Goal: Task Accomplishment & Management: Manage account settings

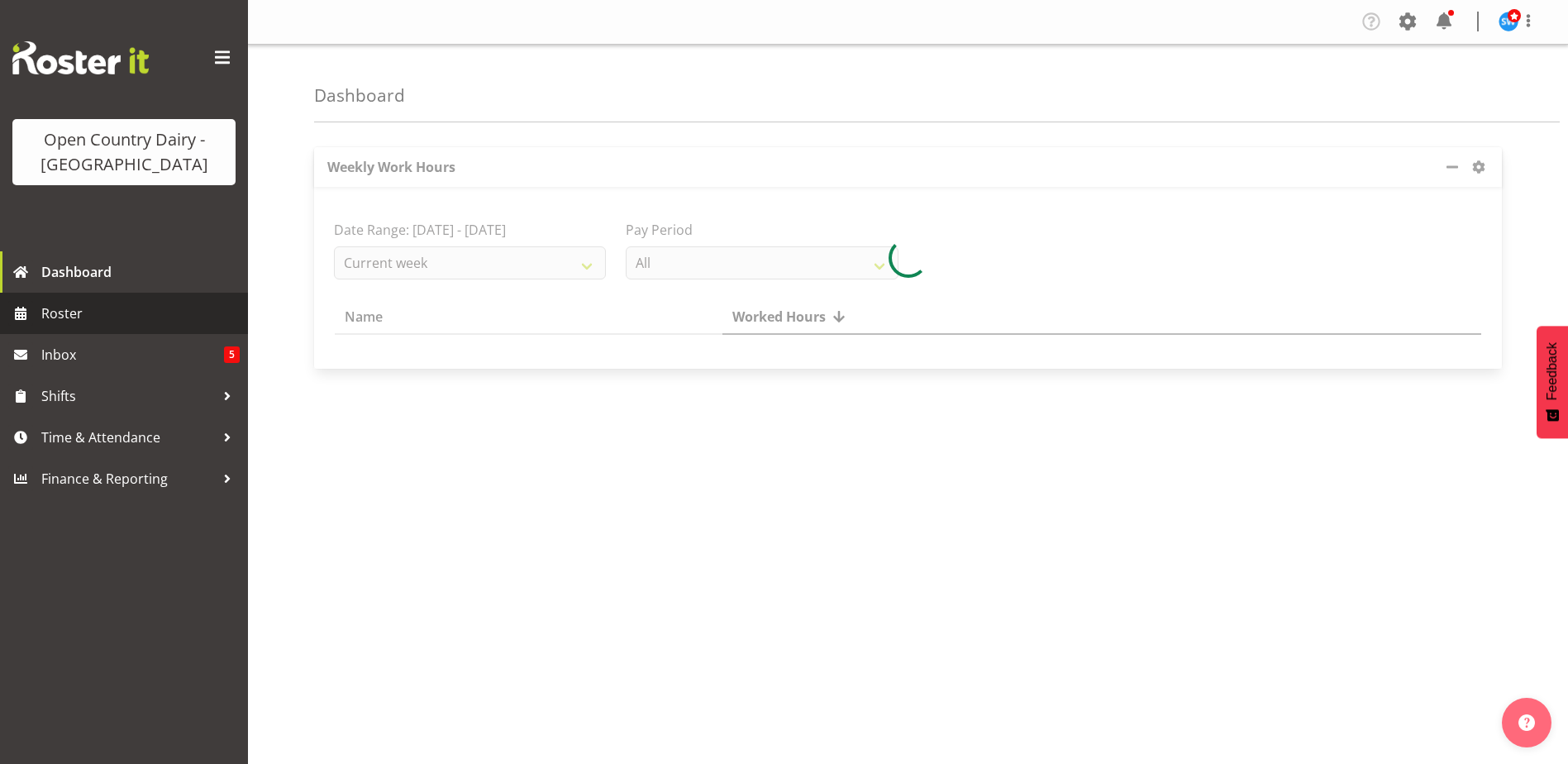
click at [38, 309] on link "Roster" at bounding box center [124, 313] width 248 height 42
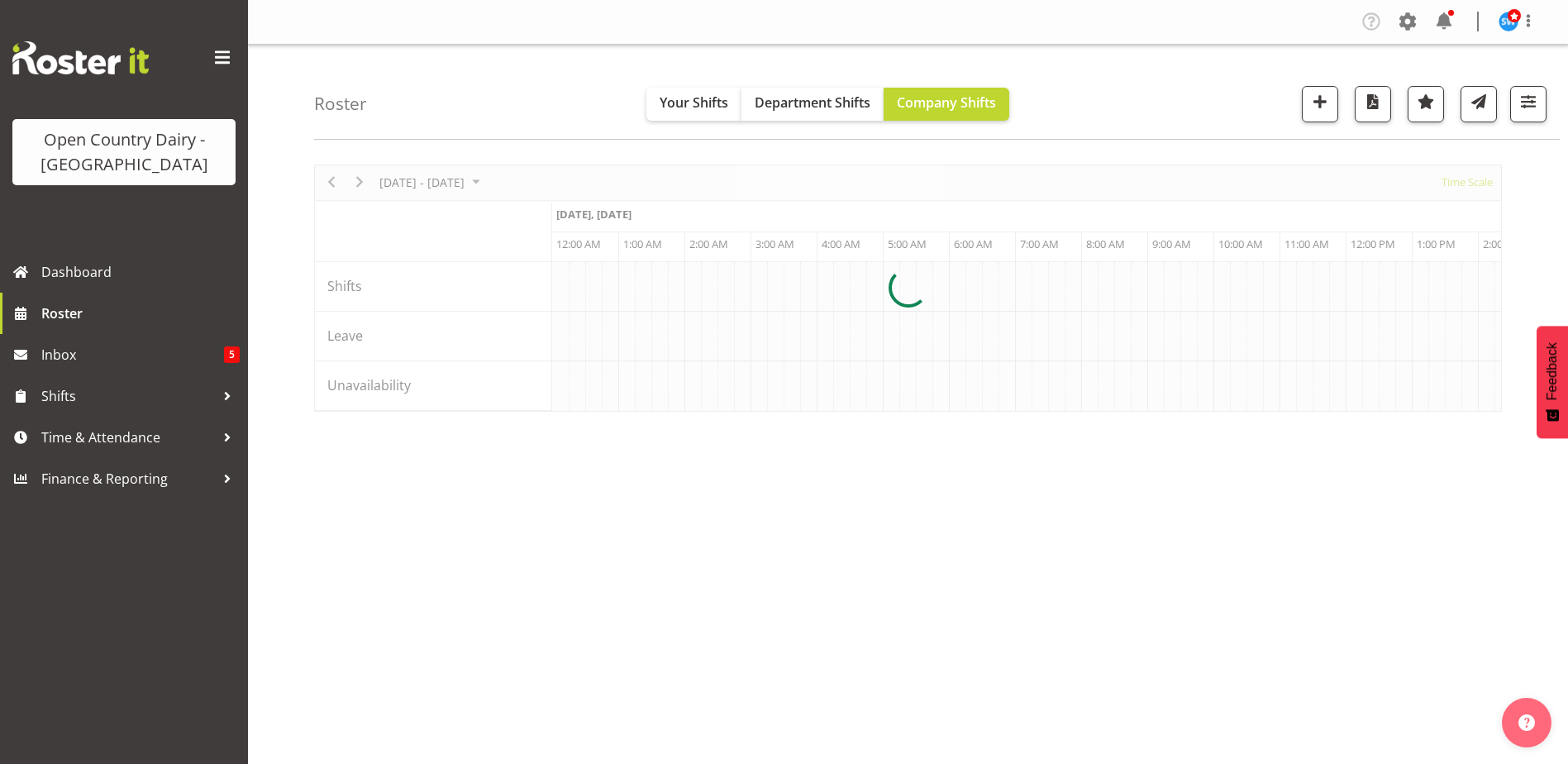
scroll to position [0, 1587]
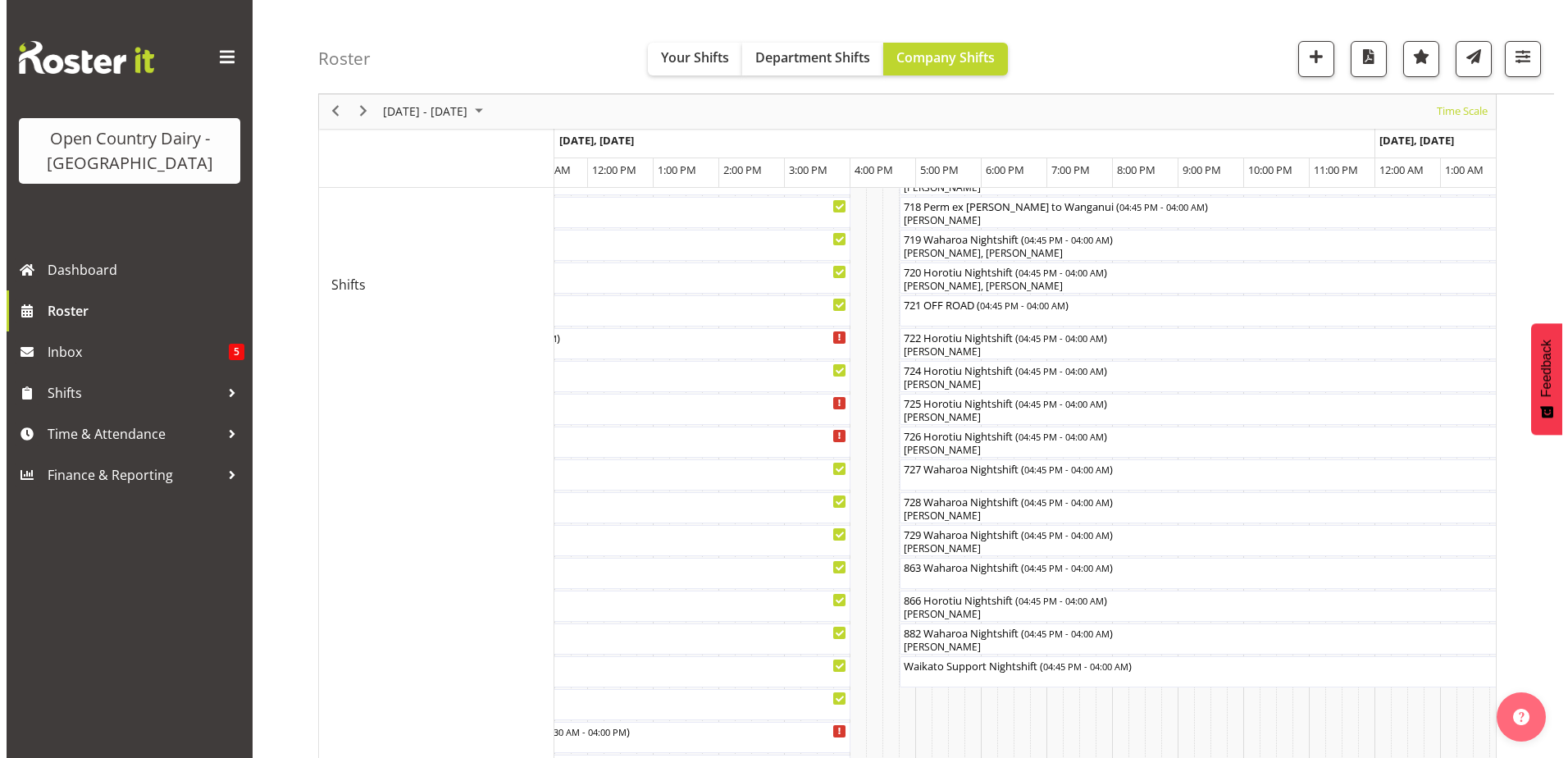
scroll to position [789, 0]
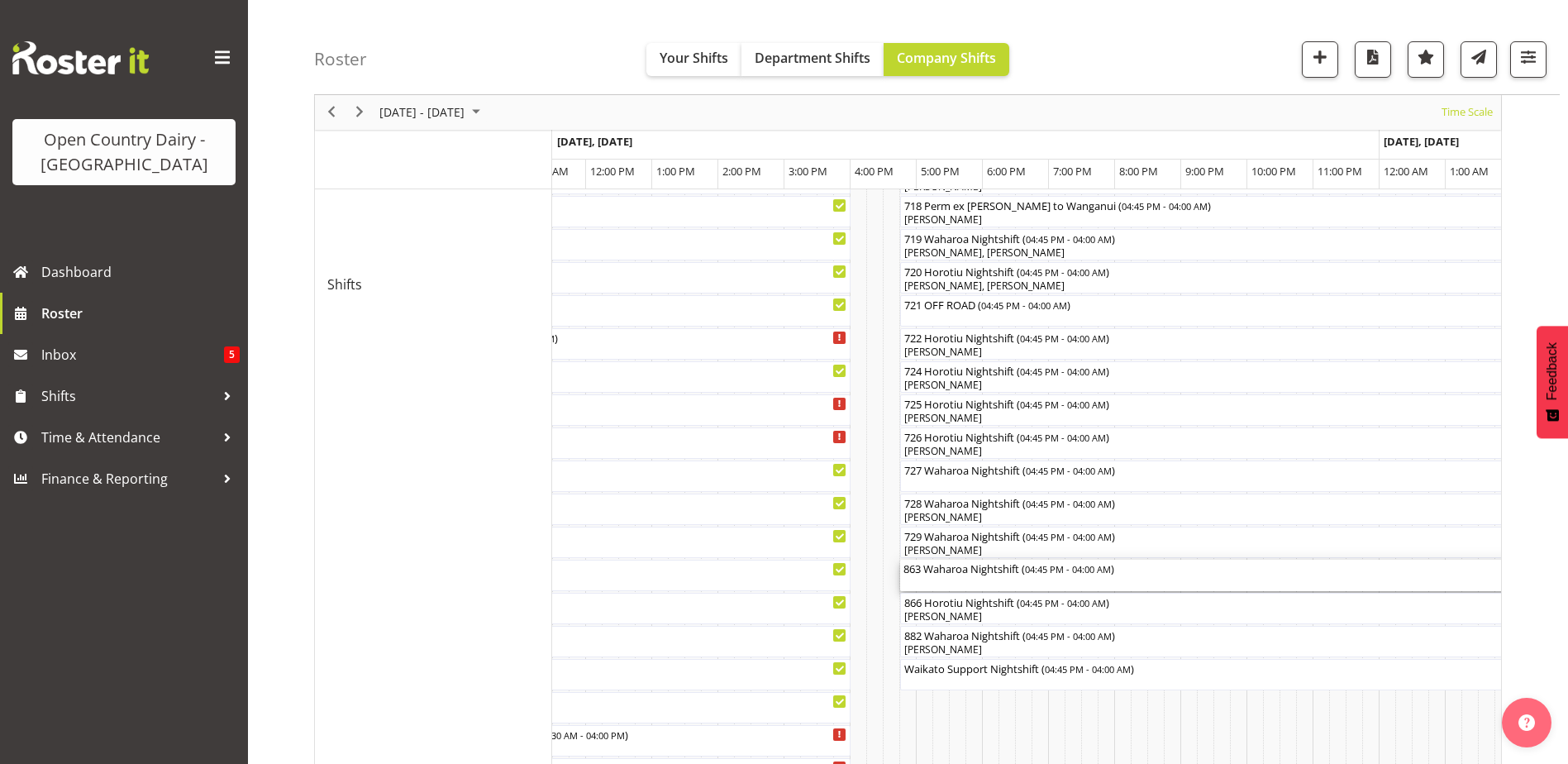
click at [972, 582] on div "863 Waharoa Nightshift ( 04:45 PM - 04:00 AM )" at bounding box center [1272, 575] width 737 height 31
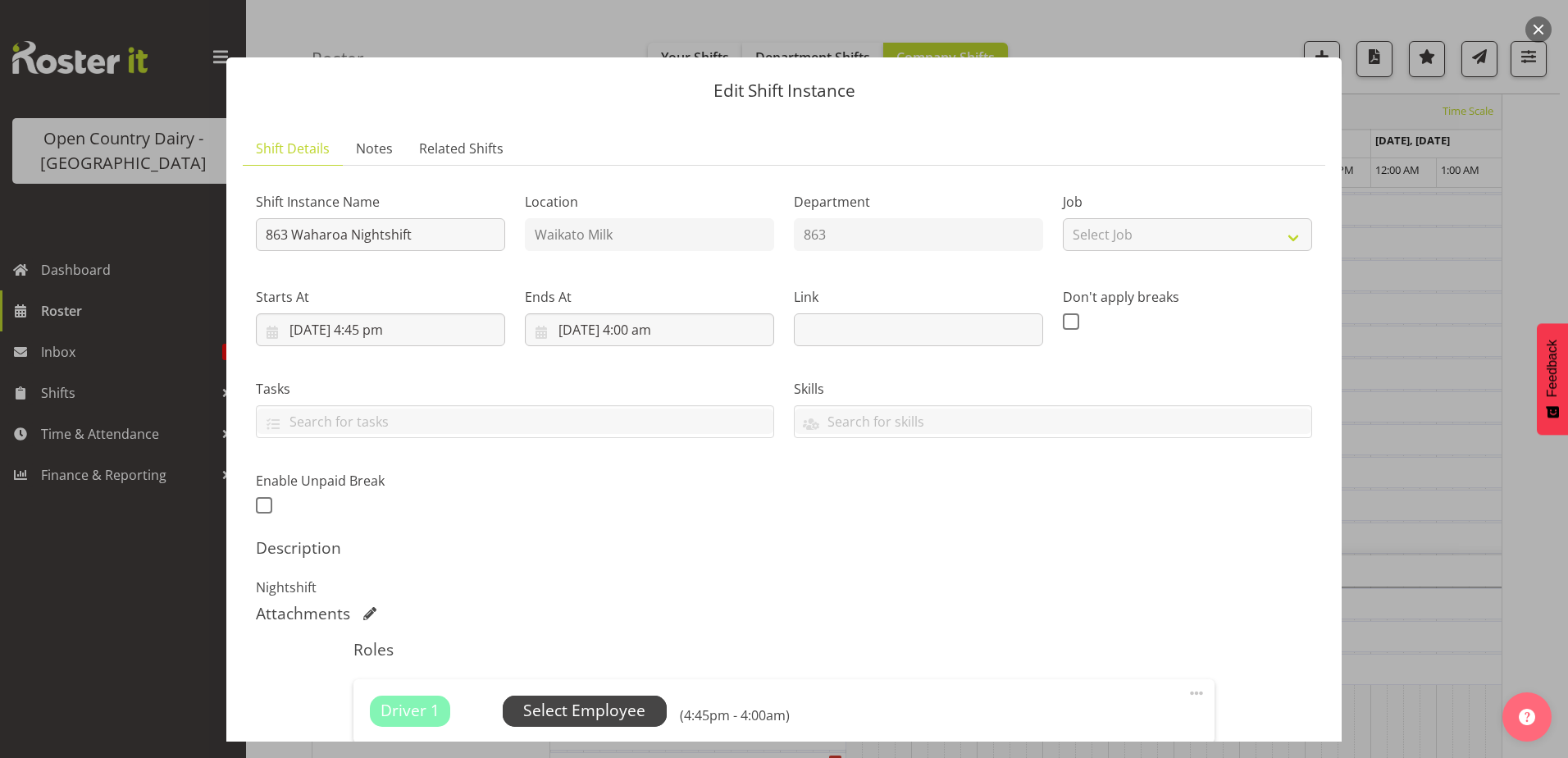
click at [577, 708] on span "Select Employee" at bounding box center [584, 711] width 122 height 24
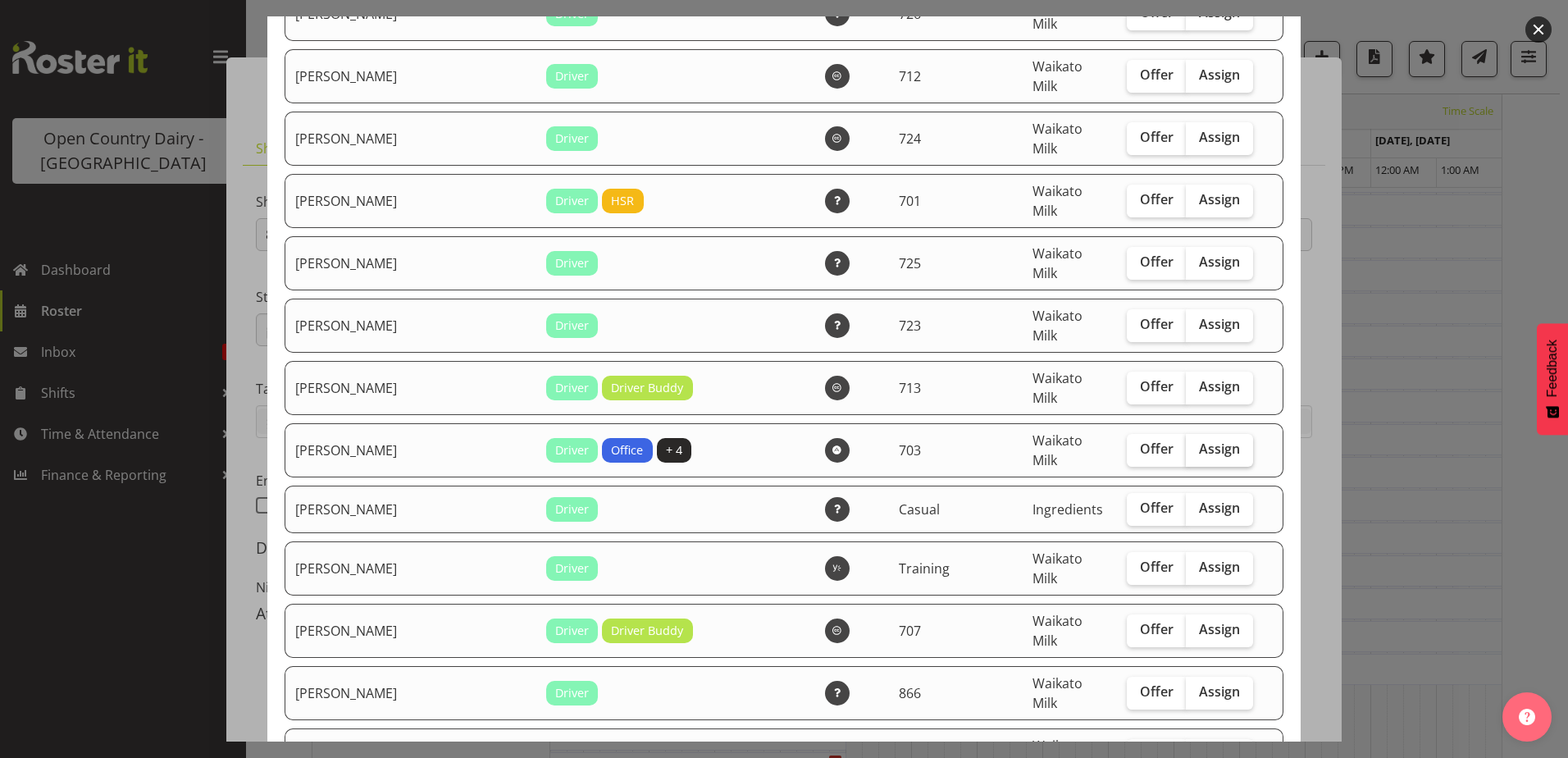
click at [1199, 440] on span "Assign" at bounding box center [1219, 448] width 41 height 16
click at [1196, 444] on input "Assign" at bounding box center [1191, 449] width 11 height 11
checkbox input "true"
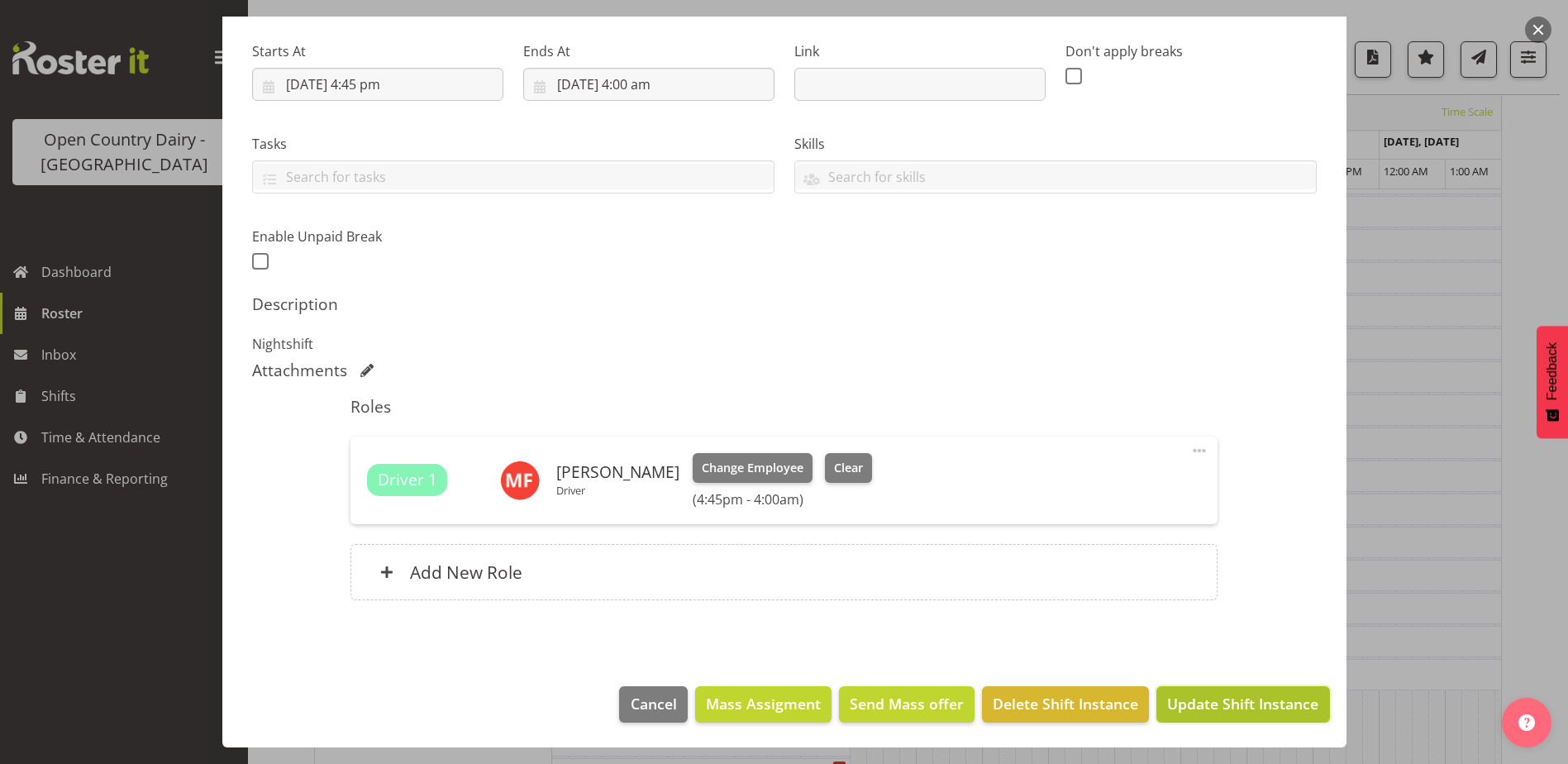
click at [1216, 701] on span "Update Shift Instance" at bounding box center [1243, 703] width 151 height 21
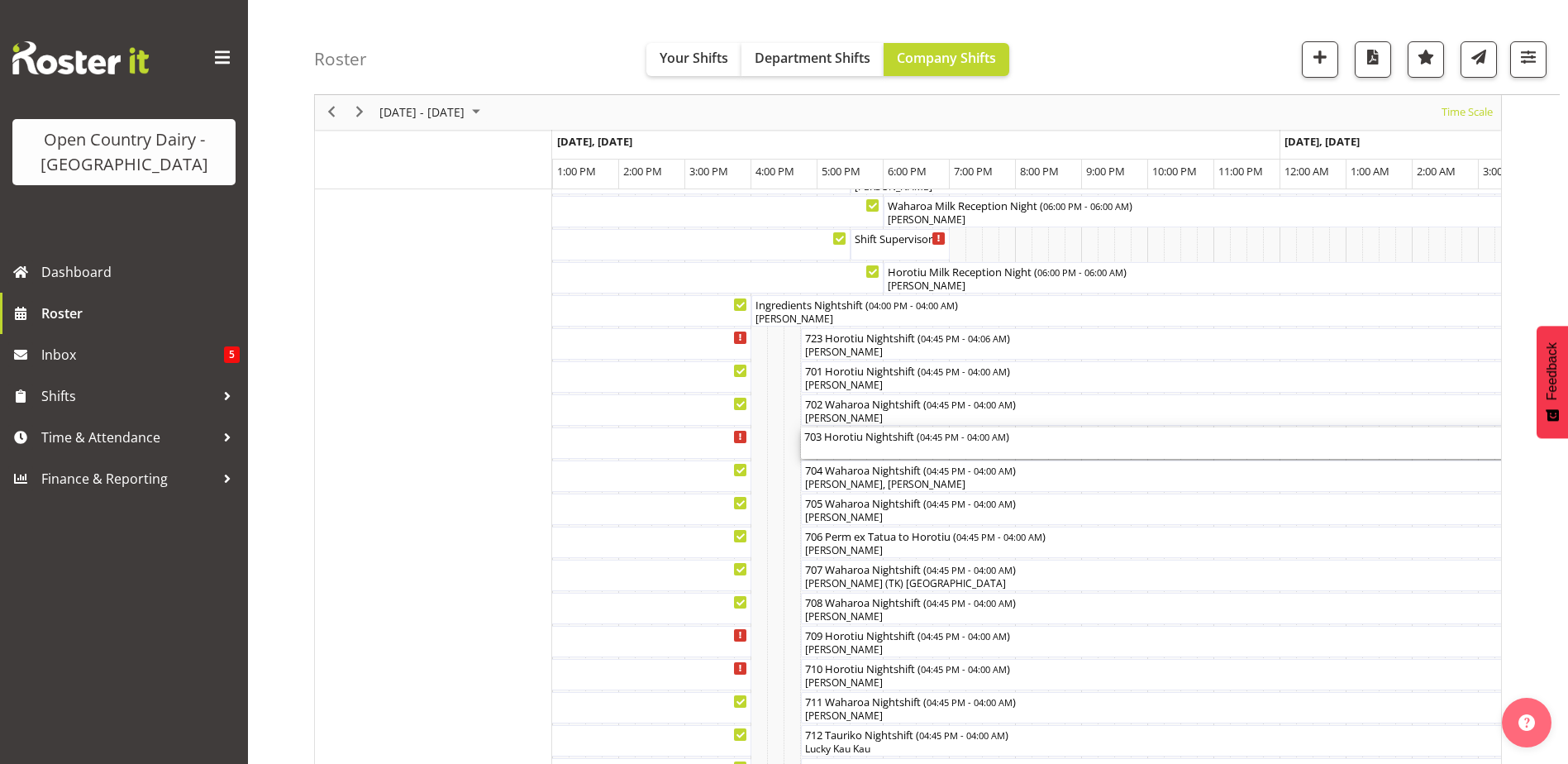
click at [889, 446] on div "703 Horotiu Nightshift ( 04:45 PM - 04:00 AM )" at bounding box center [1173, 443] width 737 height 31
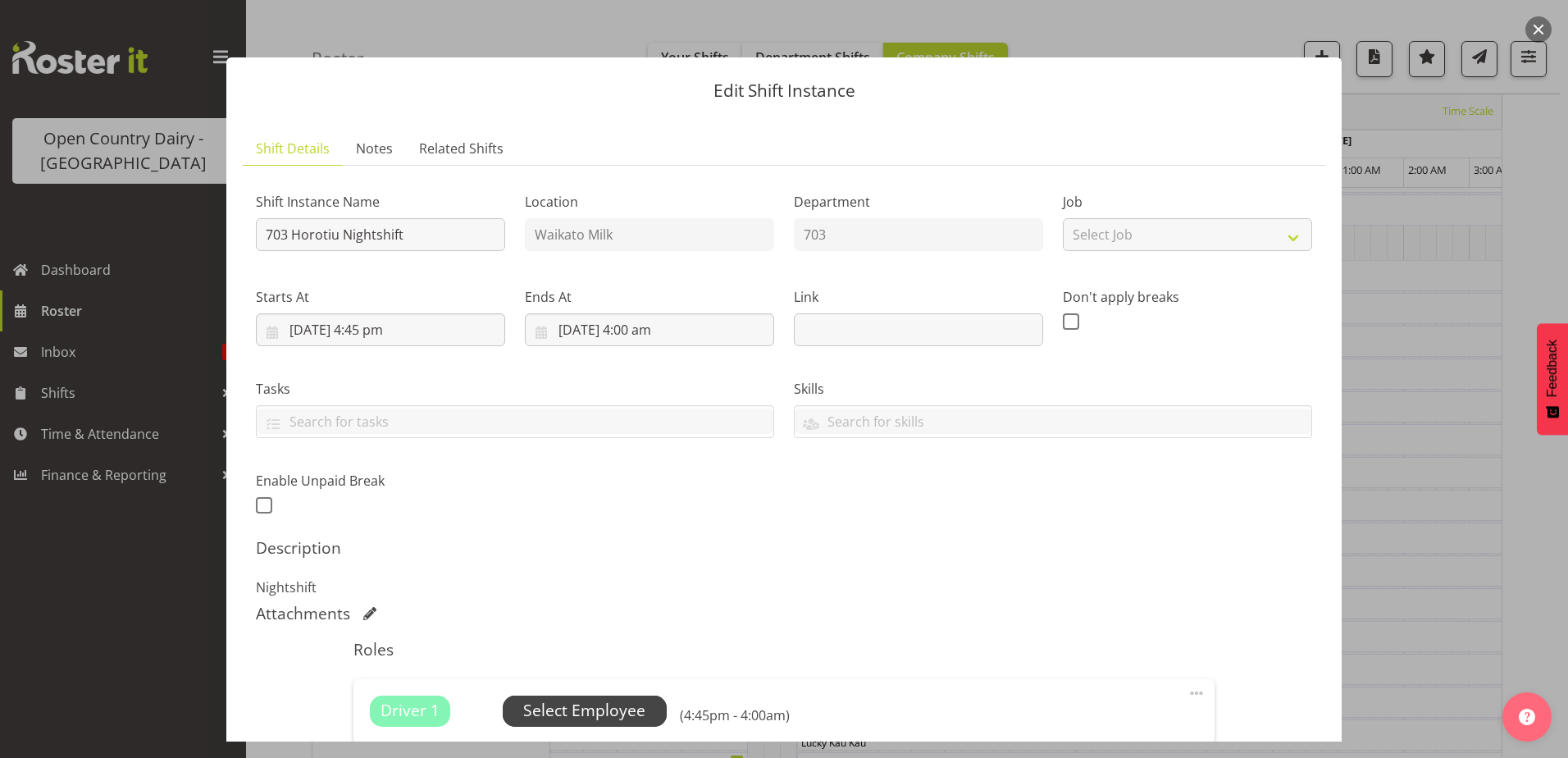
click at [604, 712] on span "Select Employee" at bounding box center [584, 711] width 122 height 24
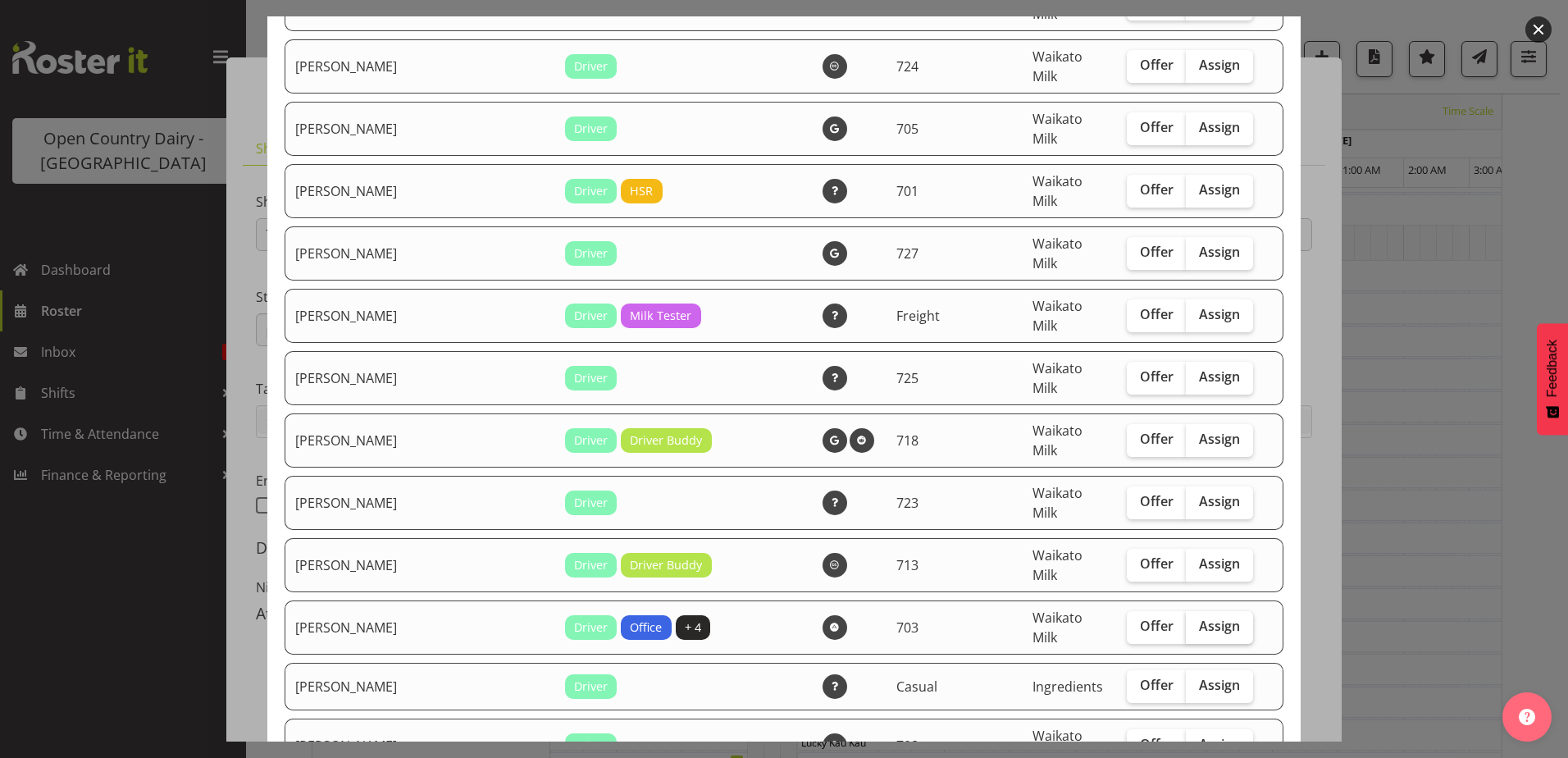
click at [1199, 618] on span "Assign" at bounding box center [1219, 626] width 41 height 16
click at [1190, 621] on input "Assign" at bounding box center [1191, 626] width 11 height 11
checkbox input "true"
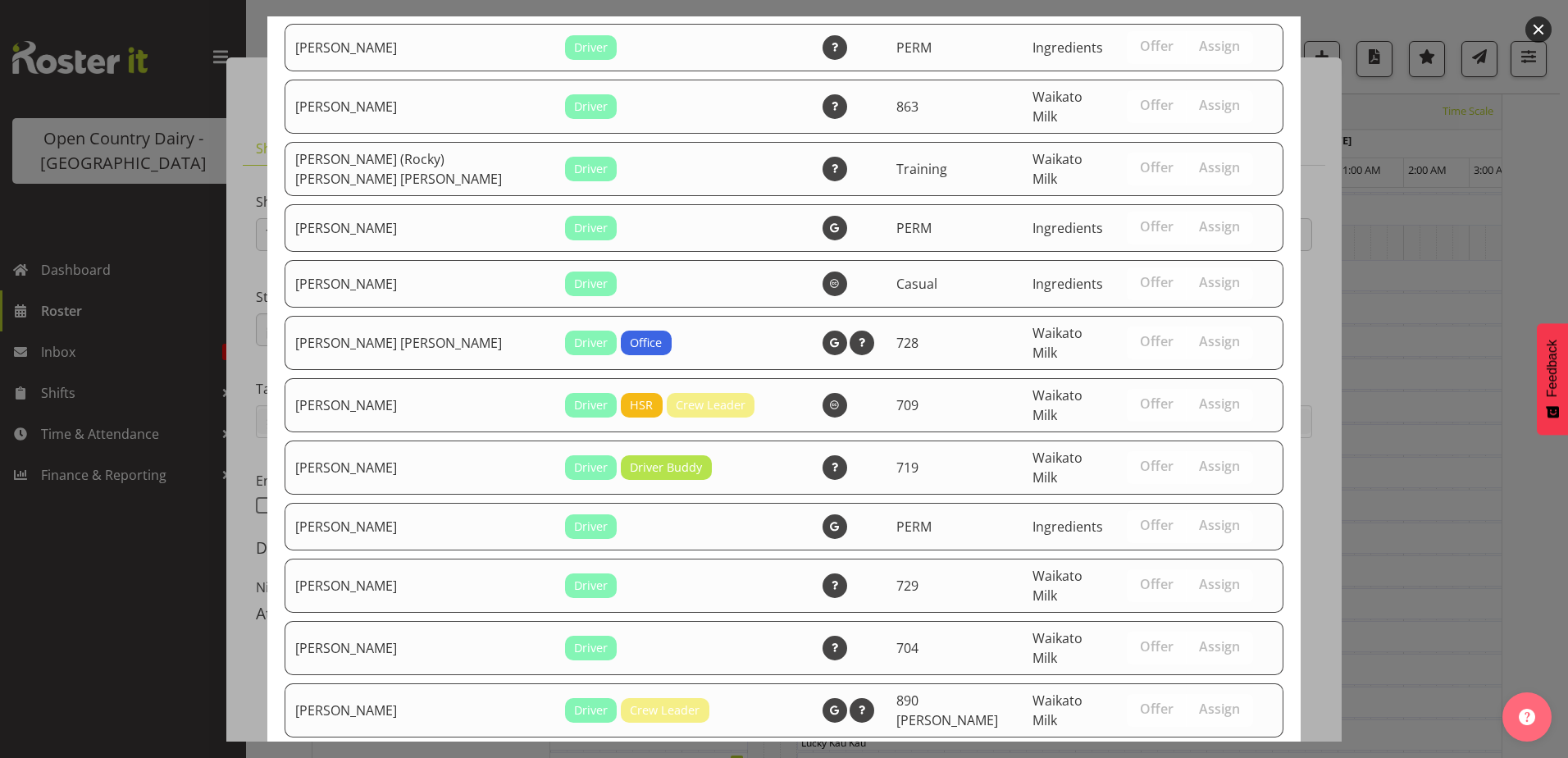
drag, startPoint x: 1193, startPoint y: 696, endPoint x: 1192, endPoint y: 678, distance: 18.0
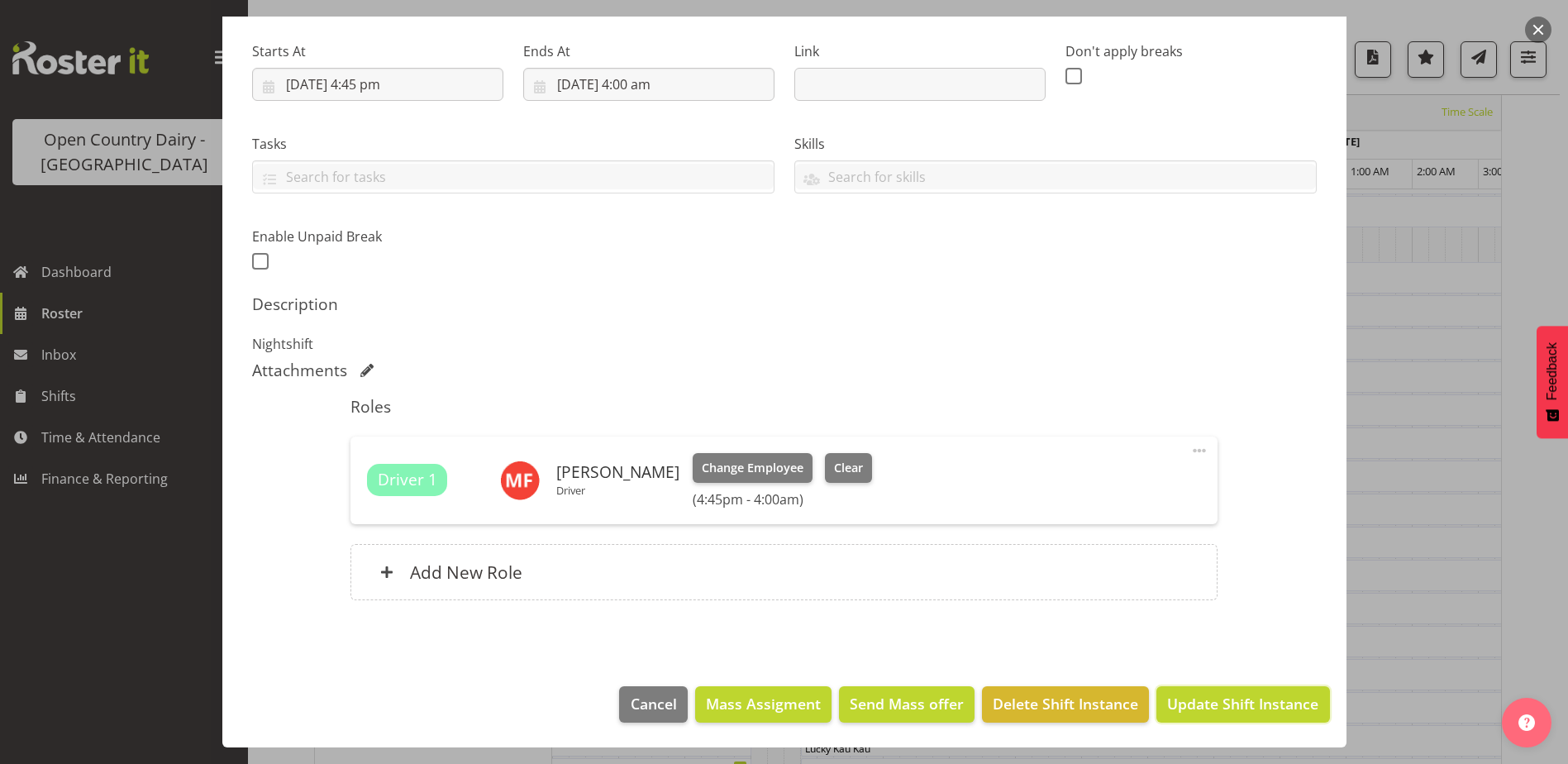
drag, startPoint x: 1206, startPoint y: 710, endPoint x: 1198, endPoint y: 695, distance: 17.0
click at [1205, 706] on span "Update Shift Instance" at bounding box center [1243, 703] width 151 height 21
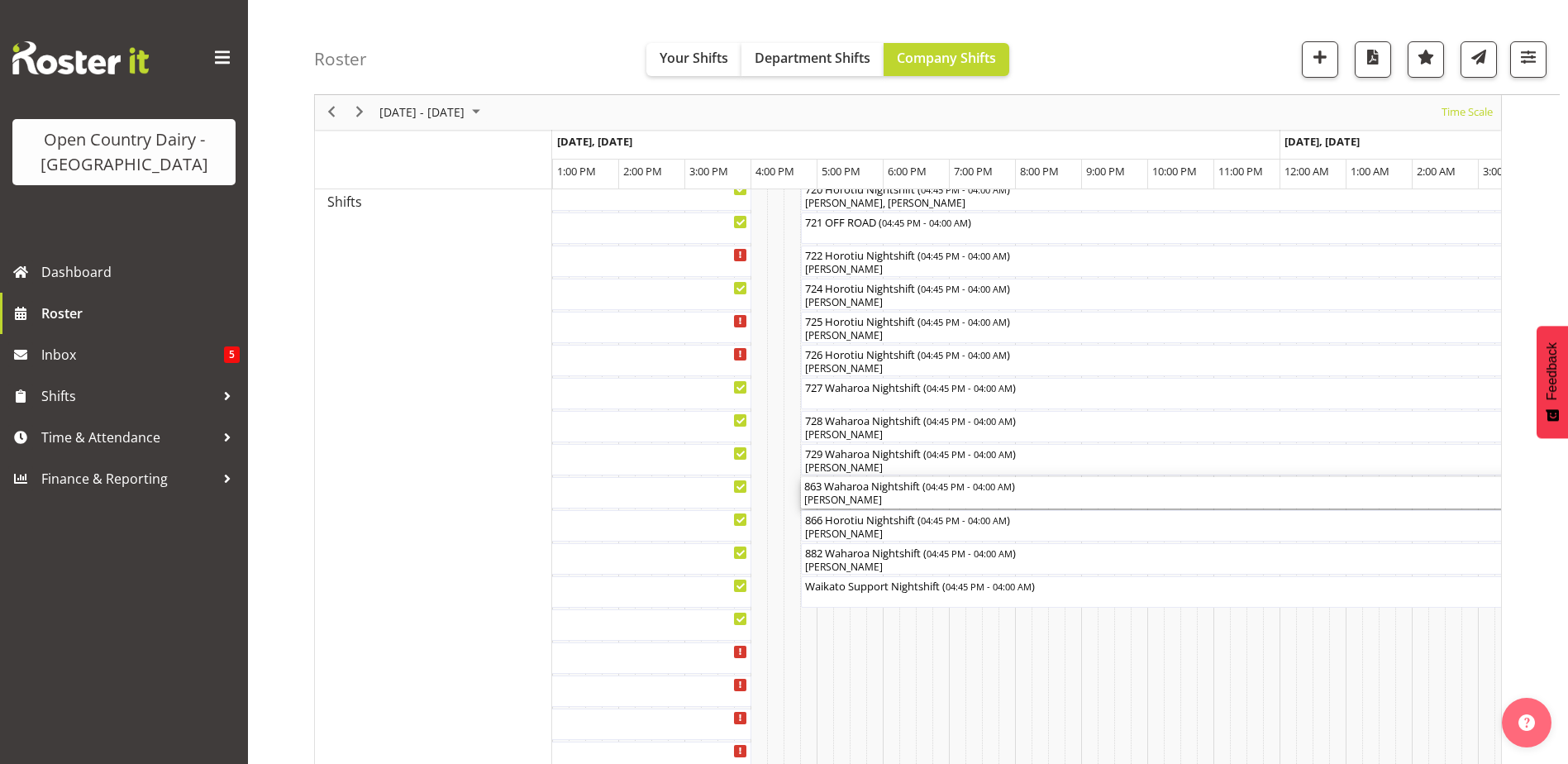
click at [890, 501] on div "Mark Fowler" at bounding box center [1173, 501] width 737 height 15
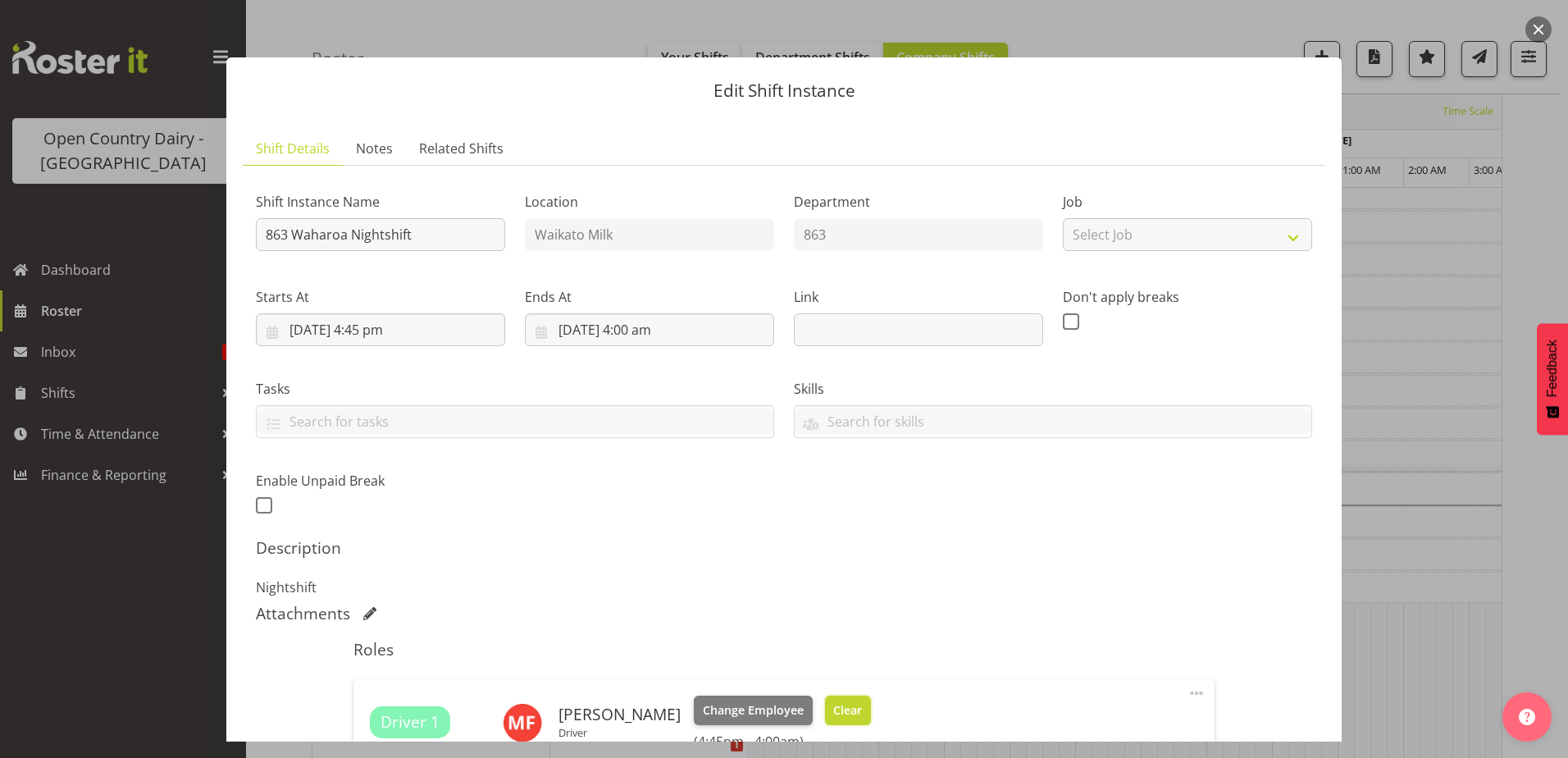
click at [833, 707] on span "Clear" at bounding box center [847, 710] width 29 height 18
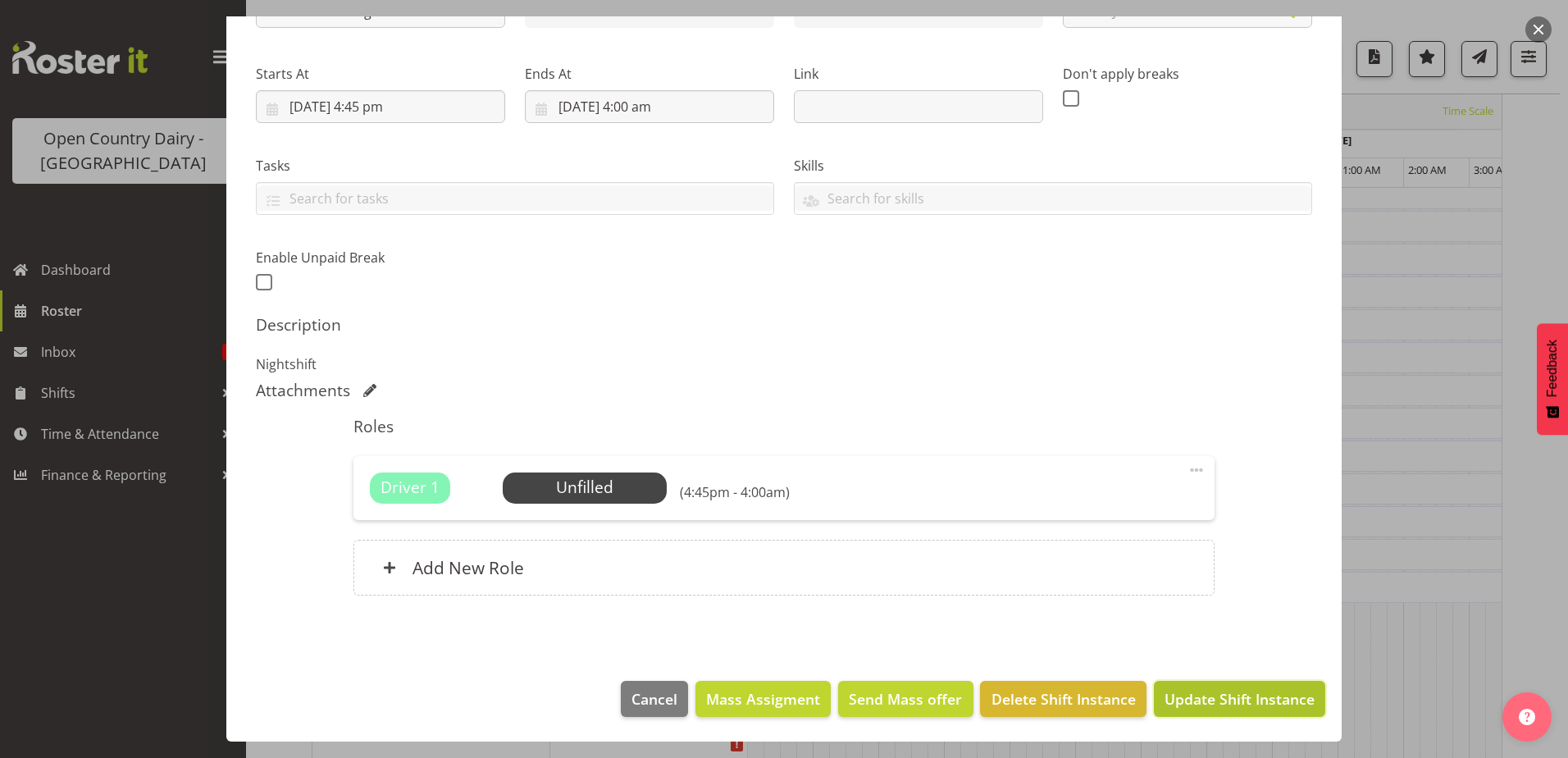
click at [1208, 696] on span "Update Shift Instance" at bounding box center [1240, 698] width 150 height 21
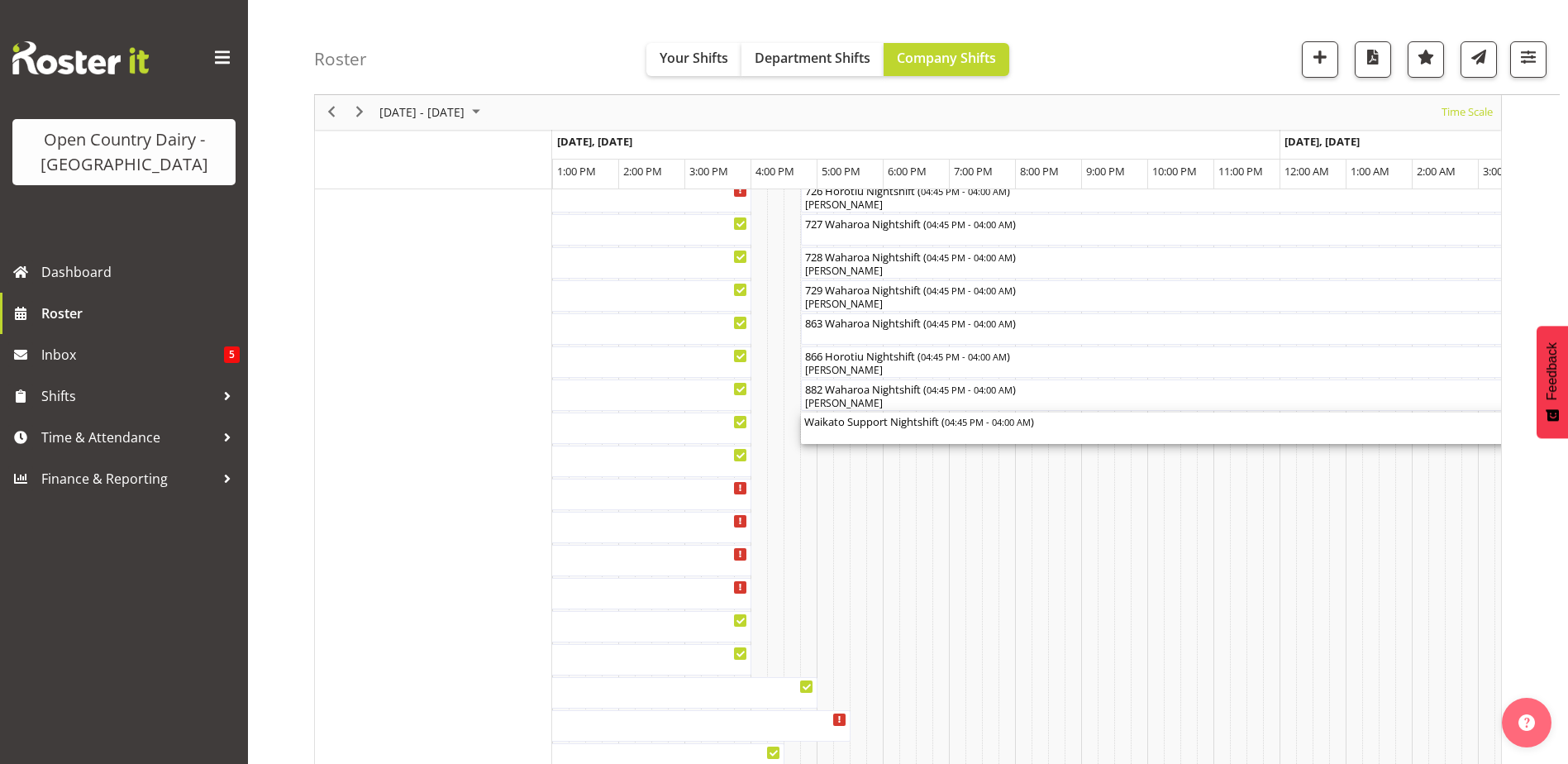
click at [902, 432] on div "Waikato Support Nightshift ( 04:45 PM - 04:00 AM )" at bounding box center [1173, 427] width 737 height 31
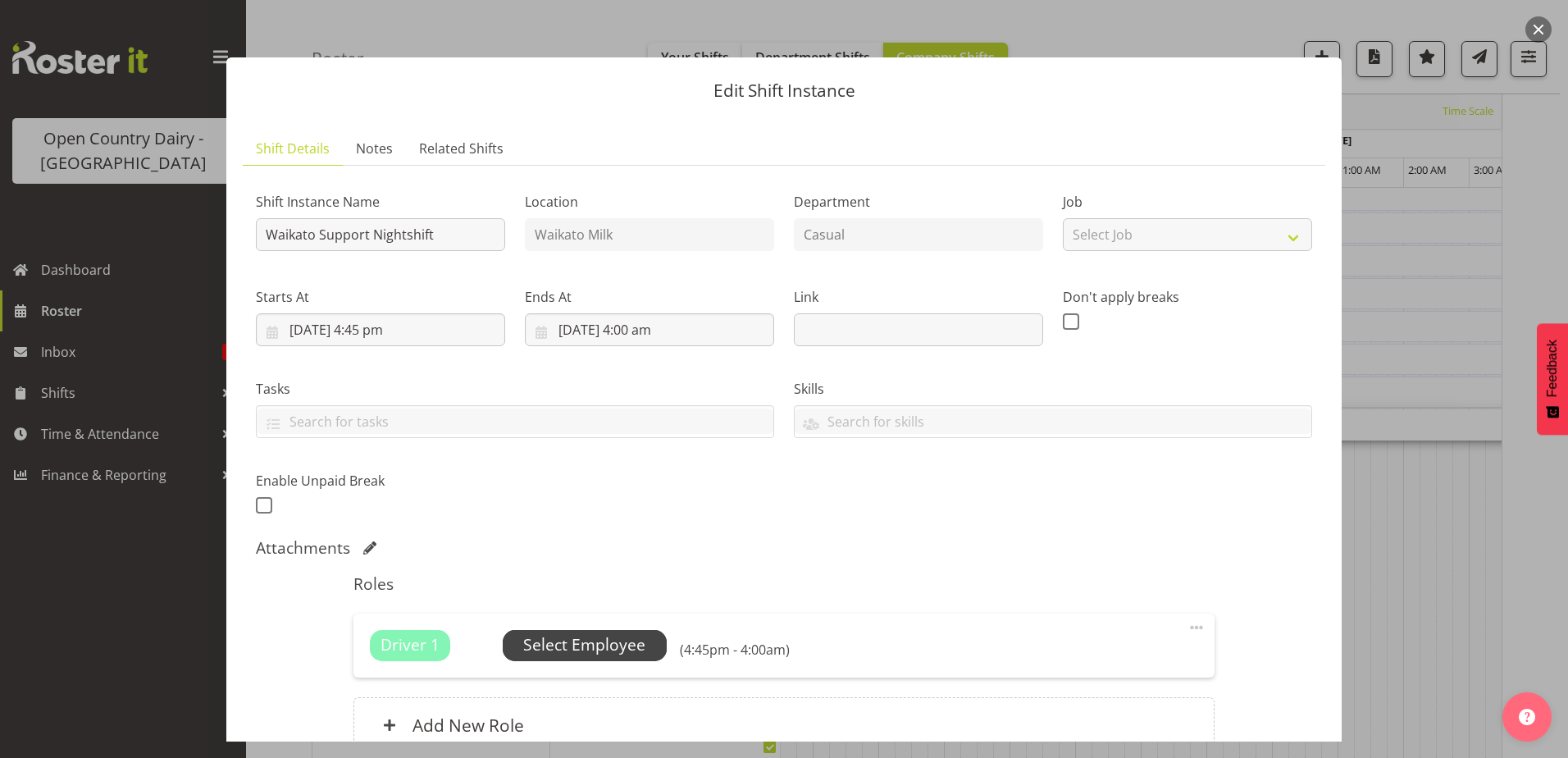
click at [608, 642] on span "Select Employee" at bounding box center [584, 645] width 122 height 24
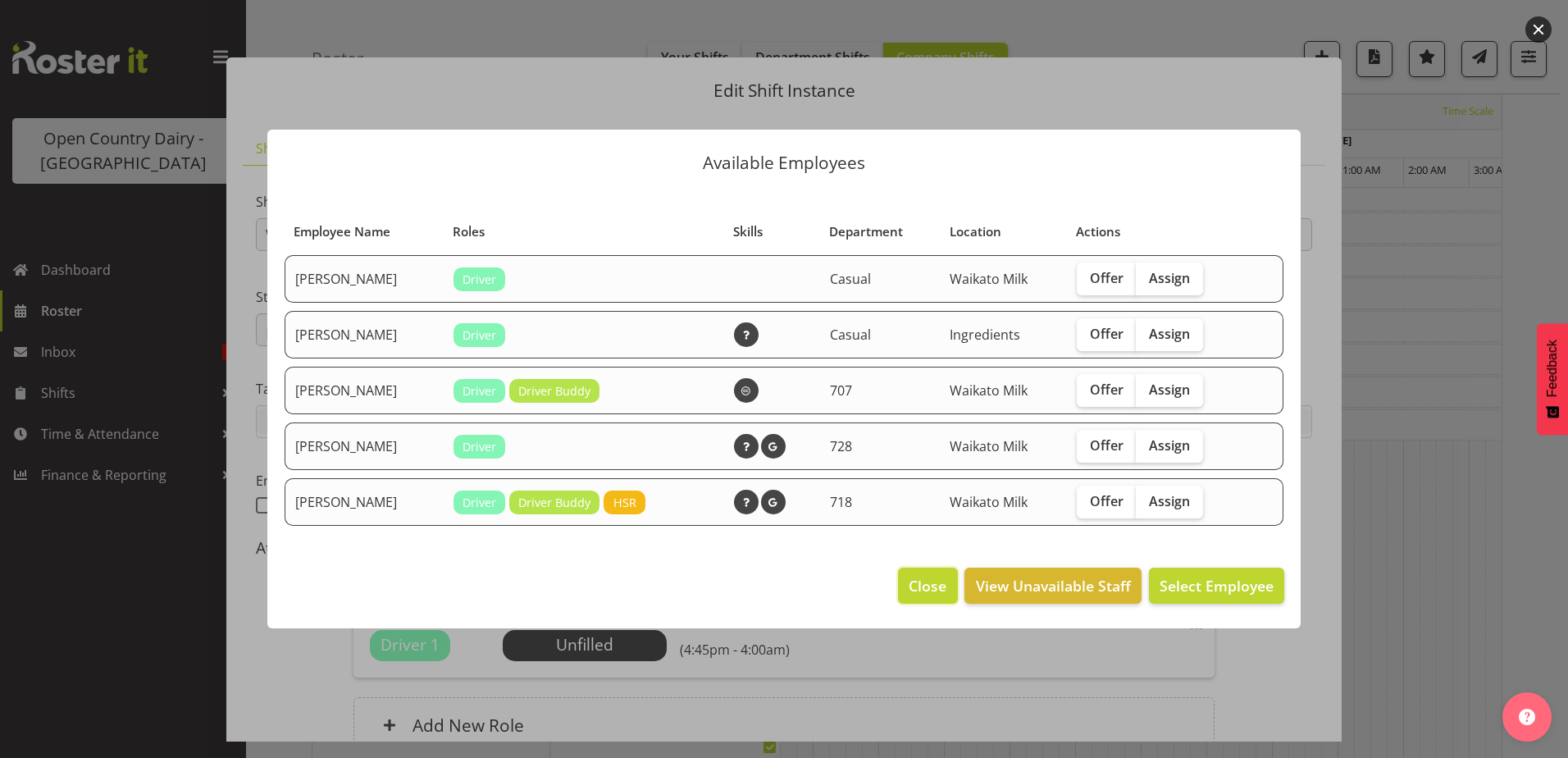
click at [927, 588] on span "Close" at bounding box center [927, 585] width 38 height 21
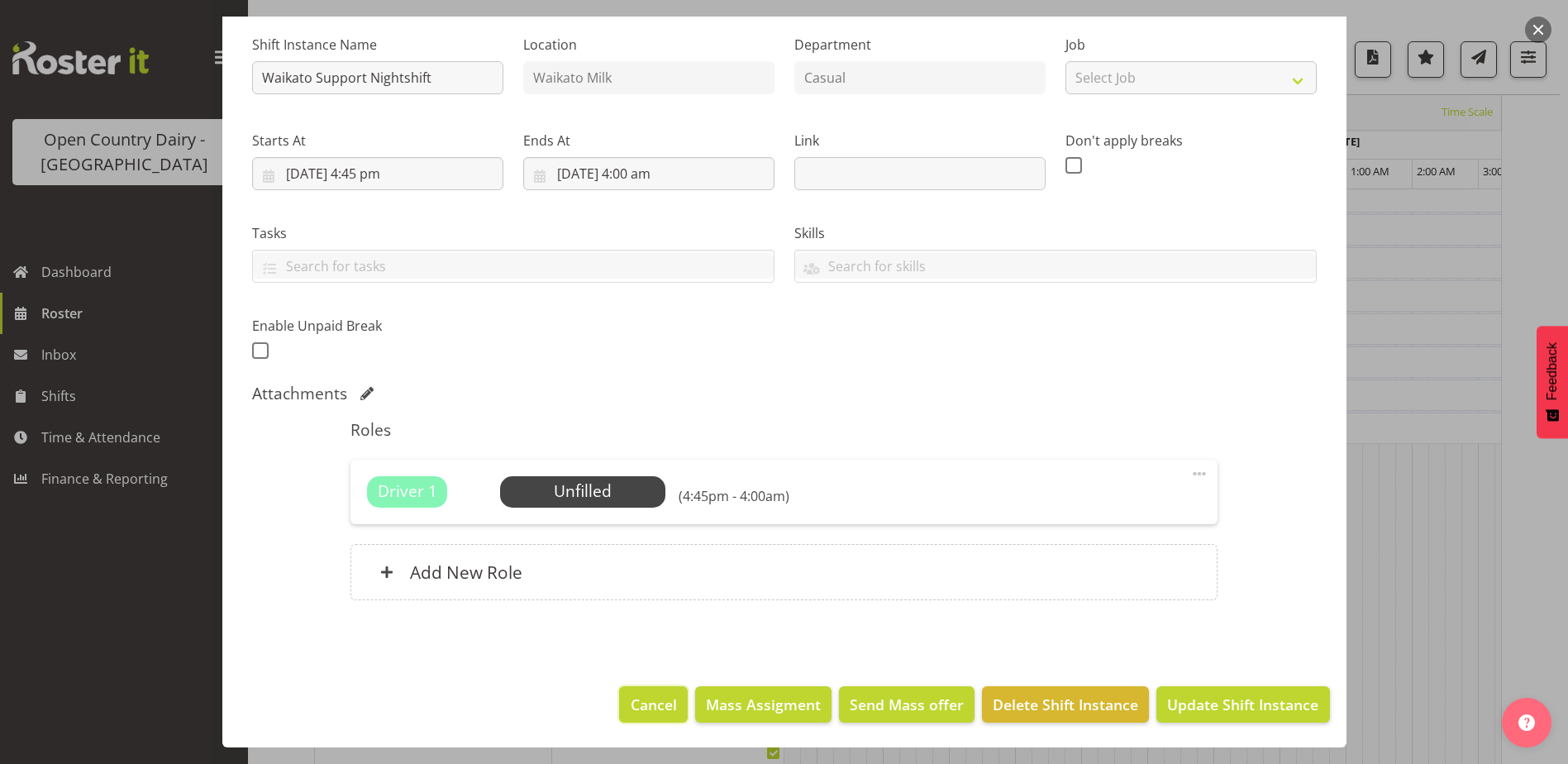
click at [646, 703] on span "Cancel" at bounding box center [653, 704] width 46 height 21
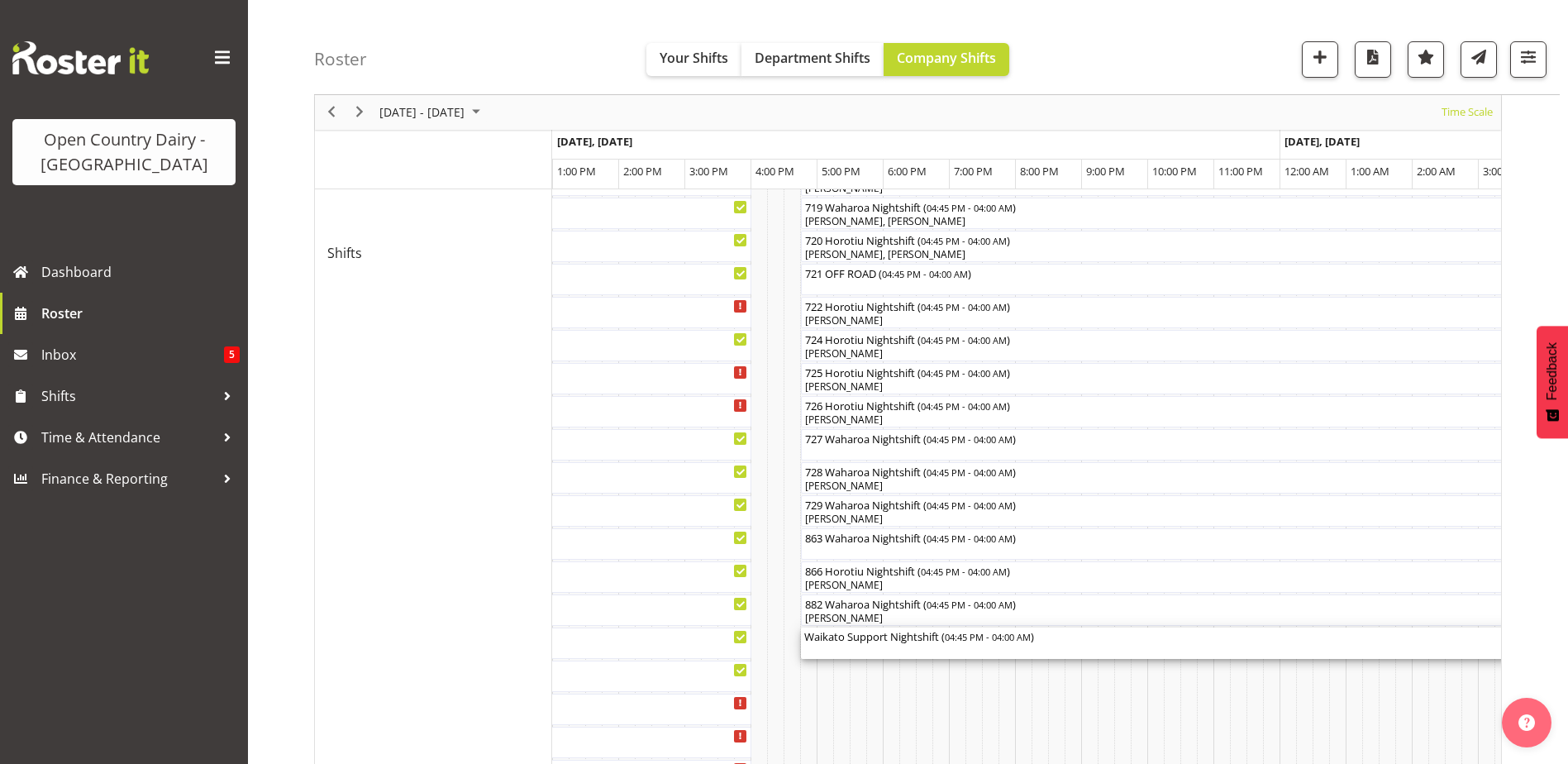
click at [872, 645] on div "Waikato Support Nightshift ( 04:45 PM - 04:00 AM )" at bounding box center [1173, 642] width 737 height 31
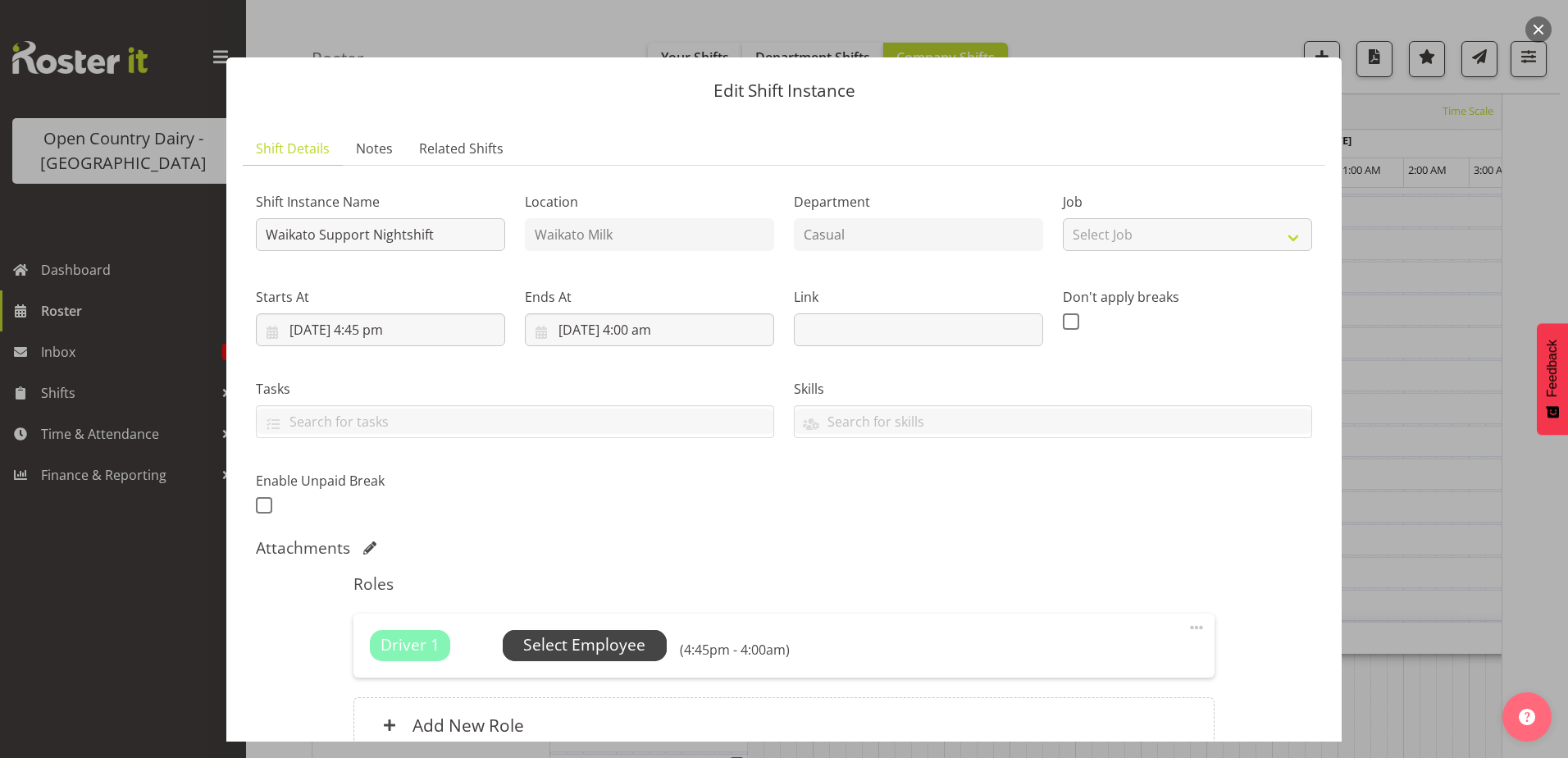
click at [567, 644] on span "Select Employee" at bounding box center [584, 645] width 122 height 24
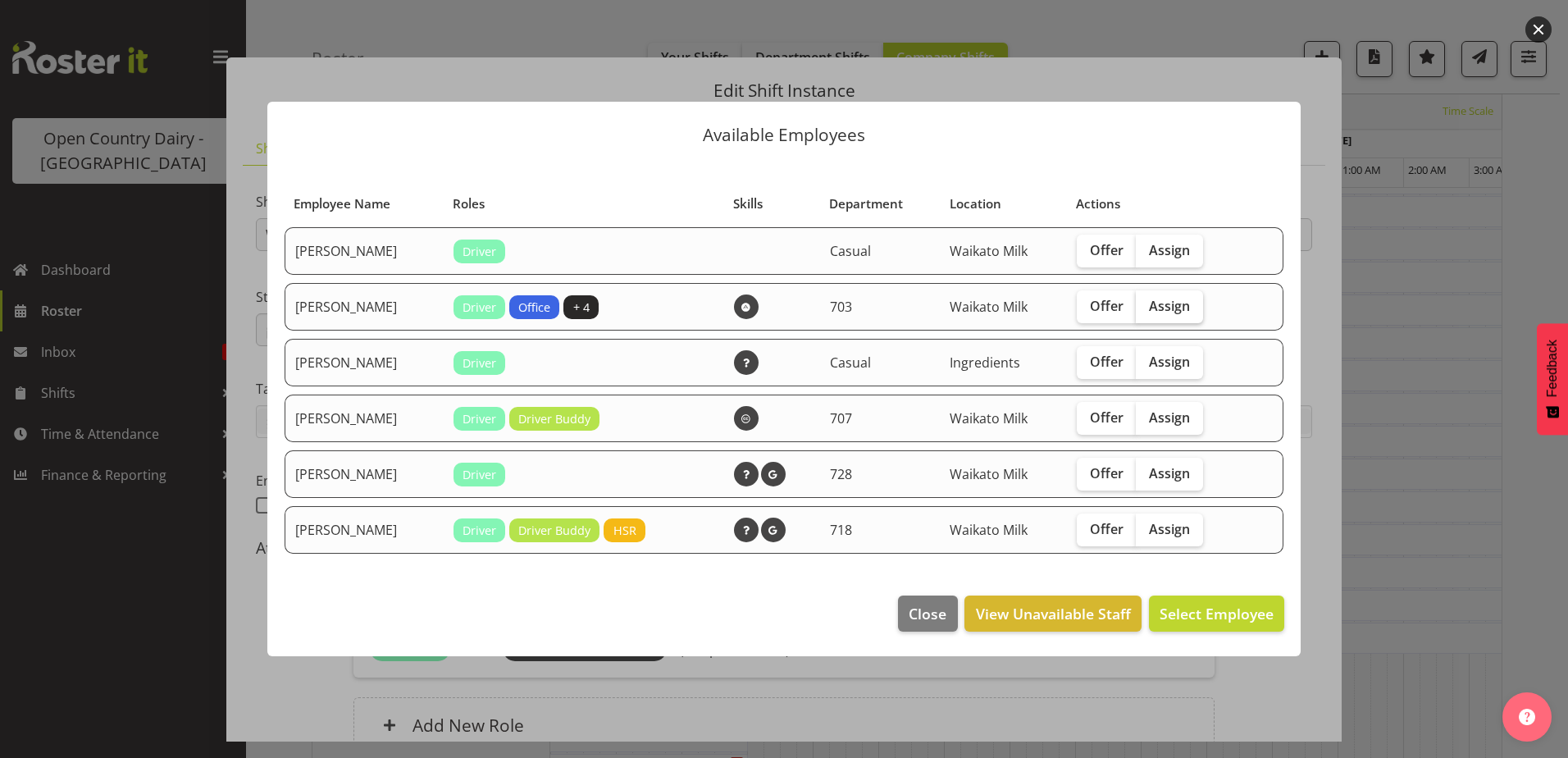
click at [1168, 298] on span "Assign" at bounding box center [1169, 305] width 41 height 16
click at [1146, 300] on input "Assign" at bounding box center [1141, 305] width 11 height 11
checkbox input "true"
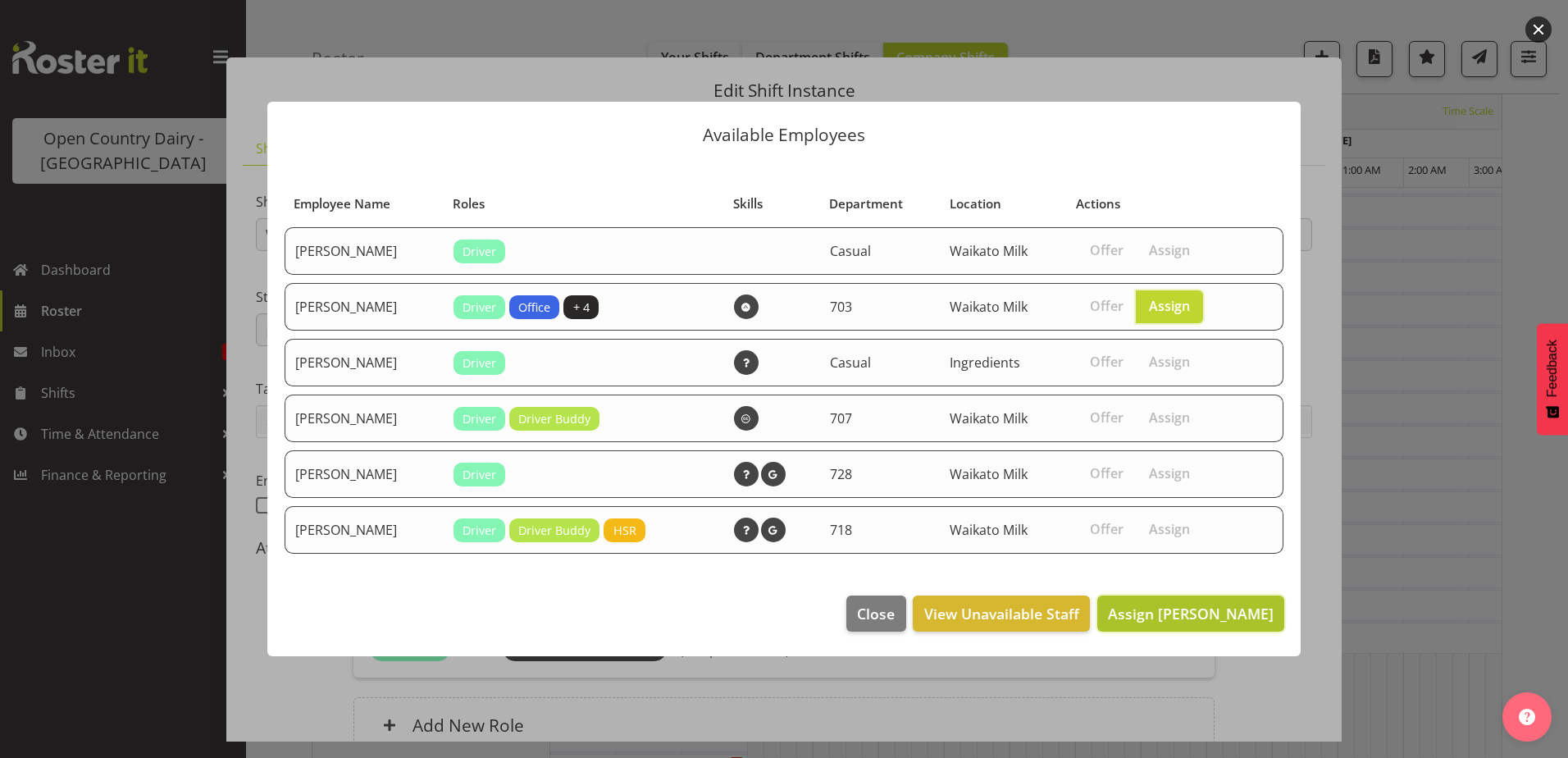
click at [1189, 603] on span "Assign Mark Fowler" at bounding box center [1190, 613] width 166 height 21
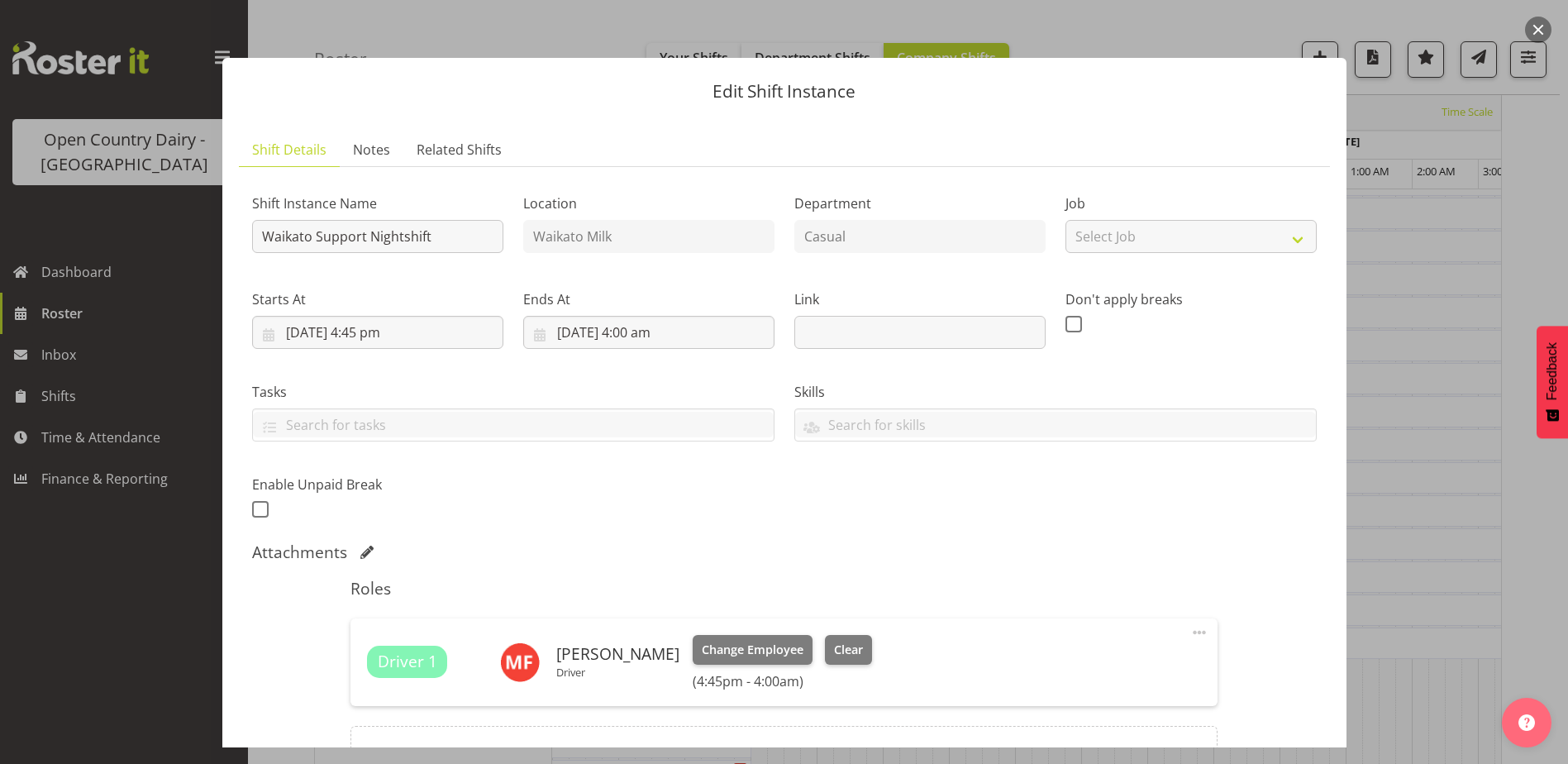
scroll to position [1323, 0]
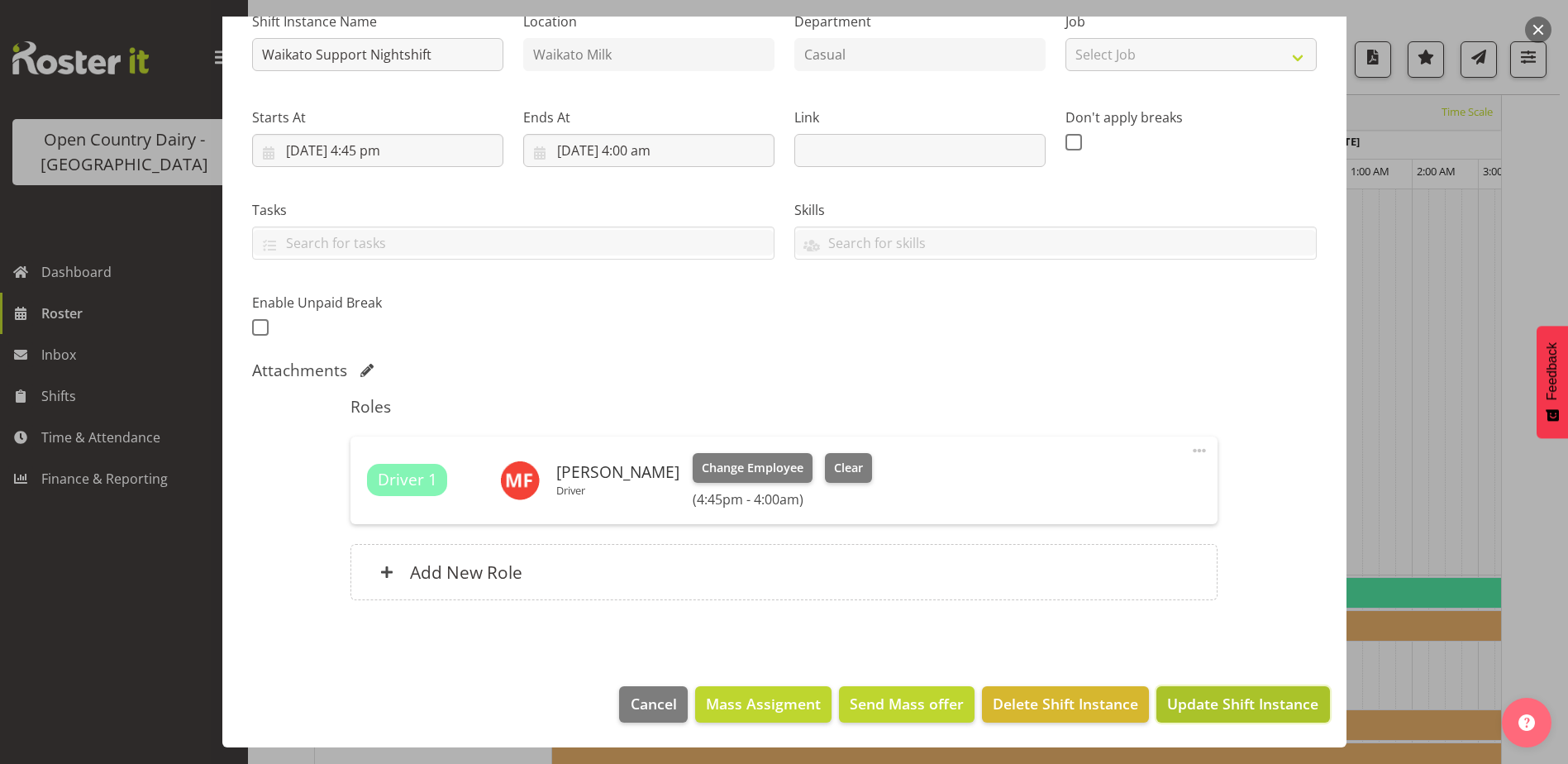
click at [1238, 707] on span "Update Shift Instance" at bounding box center [1243, 703] width 151 height 21
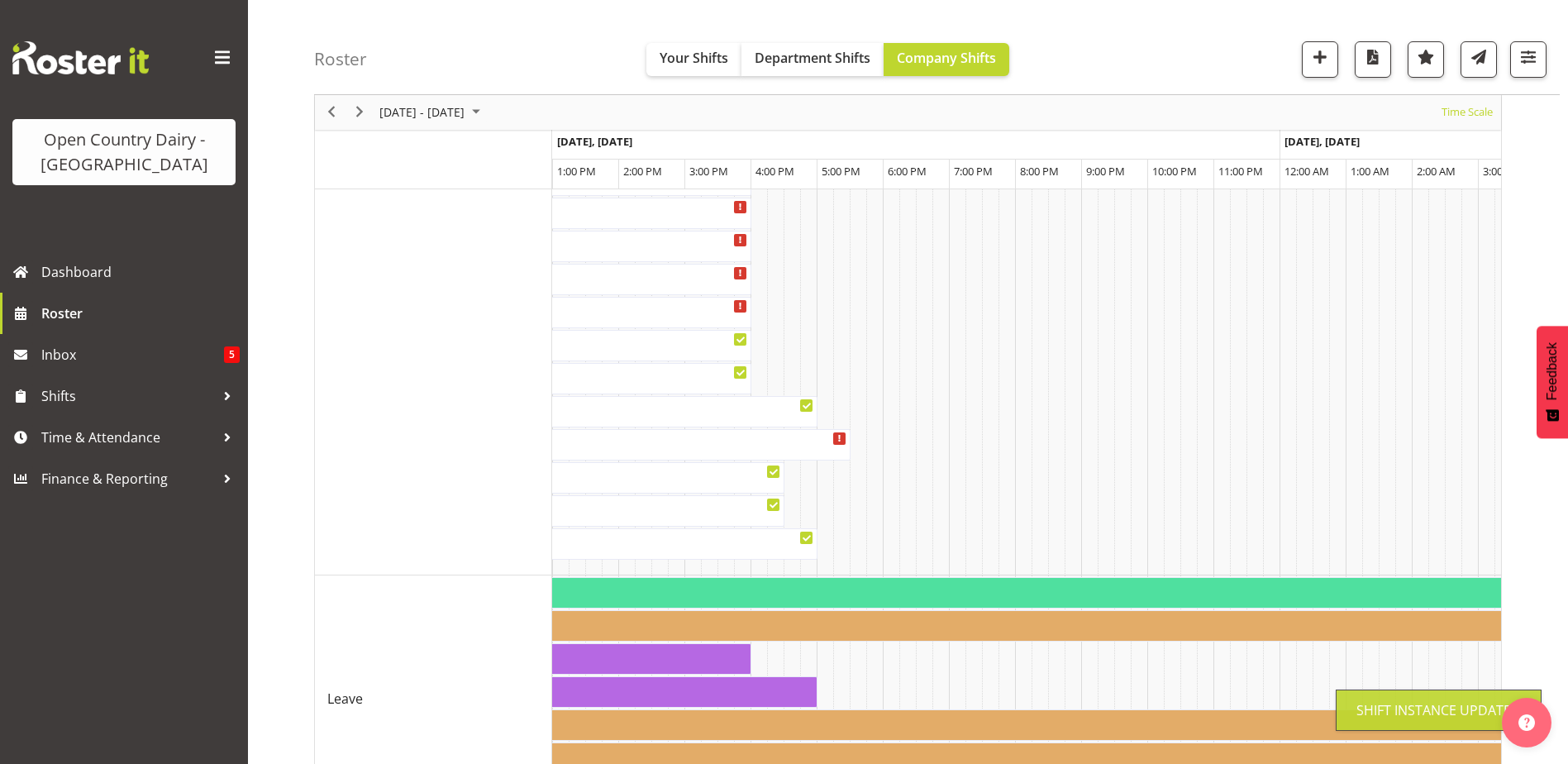
scroll to position [49, 0]
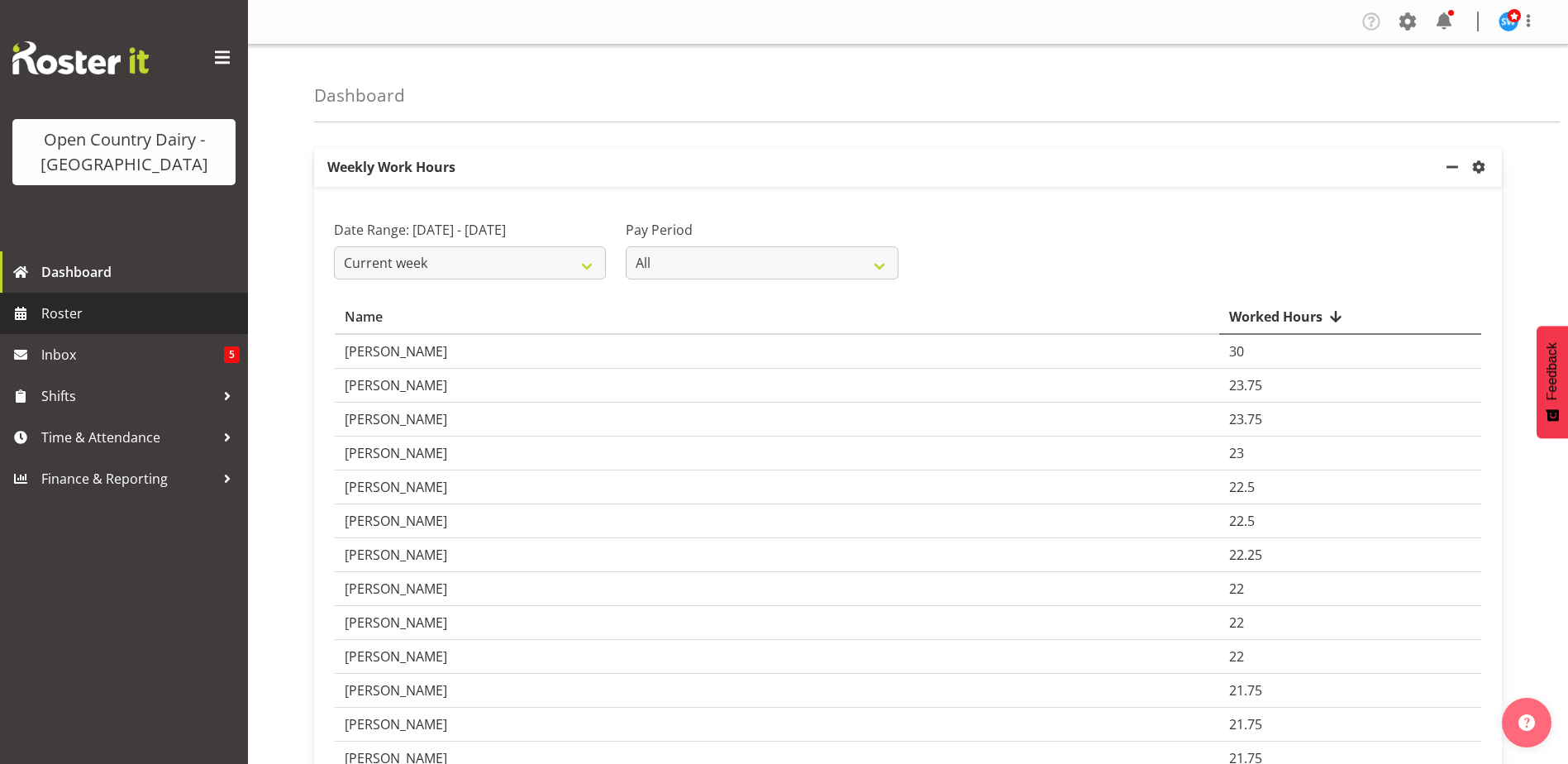
click at [73, 311] on span "Roster" at bounding box center [140, 313] width 198 height 25
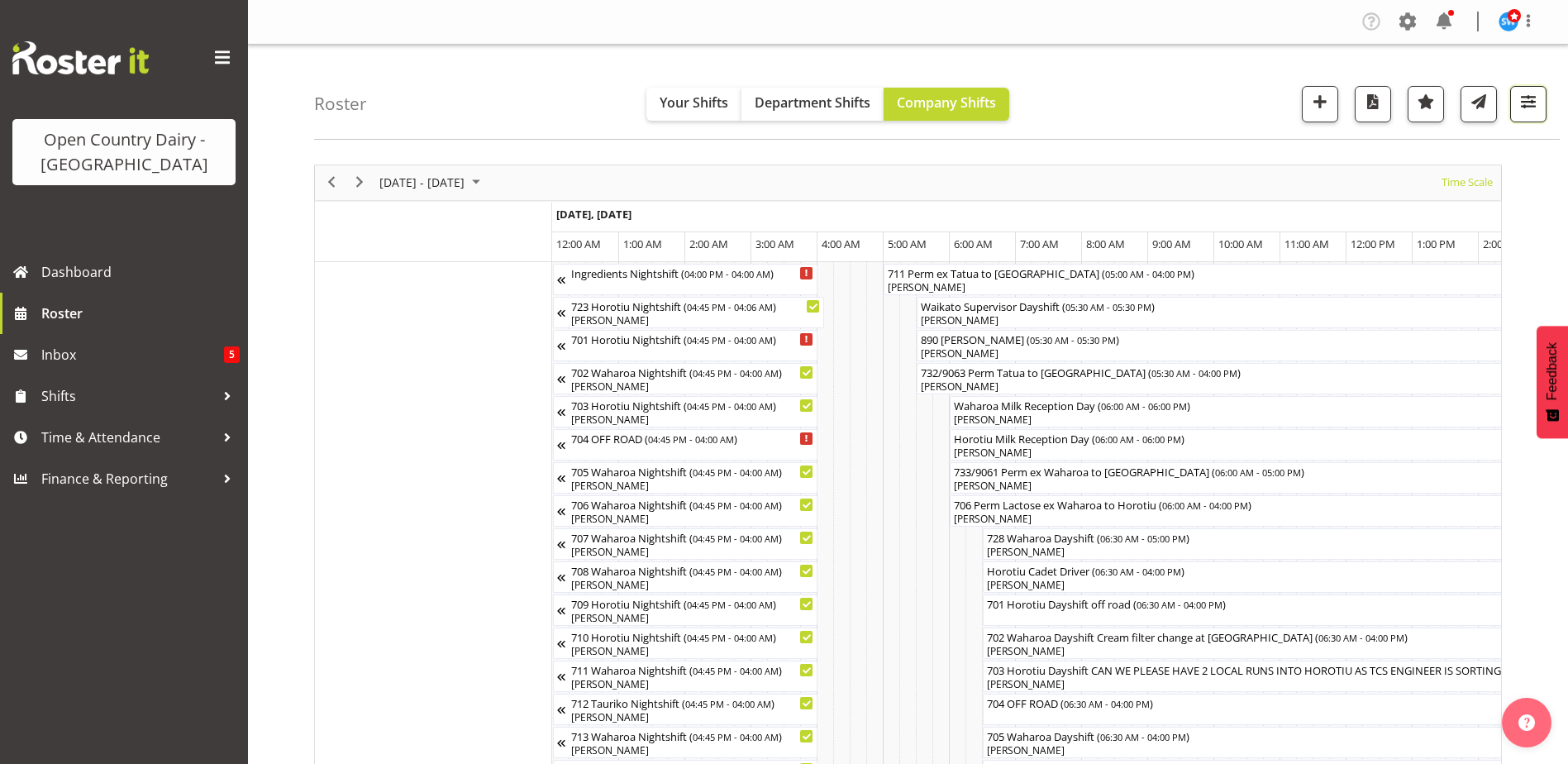
click at [1531, 99] on span "button" at bounding box center [1527, 101] width 21 height 21
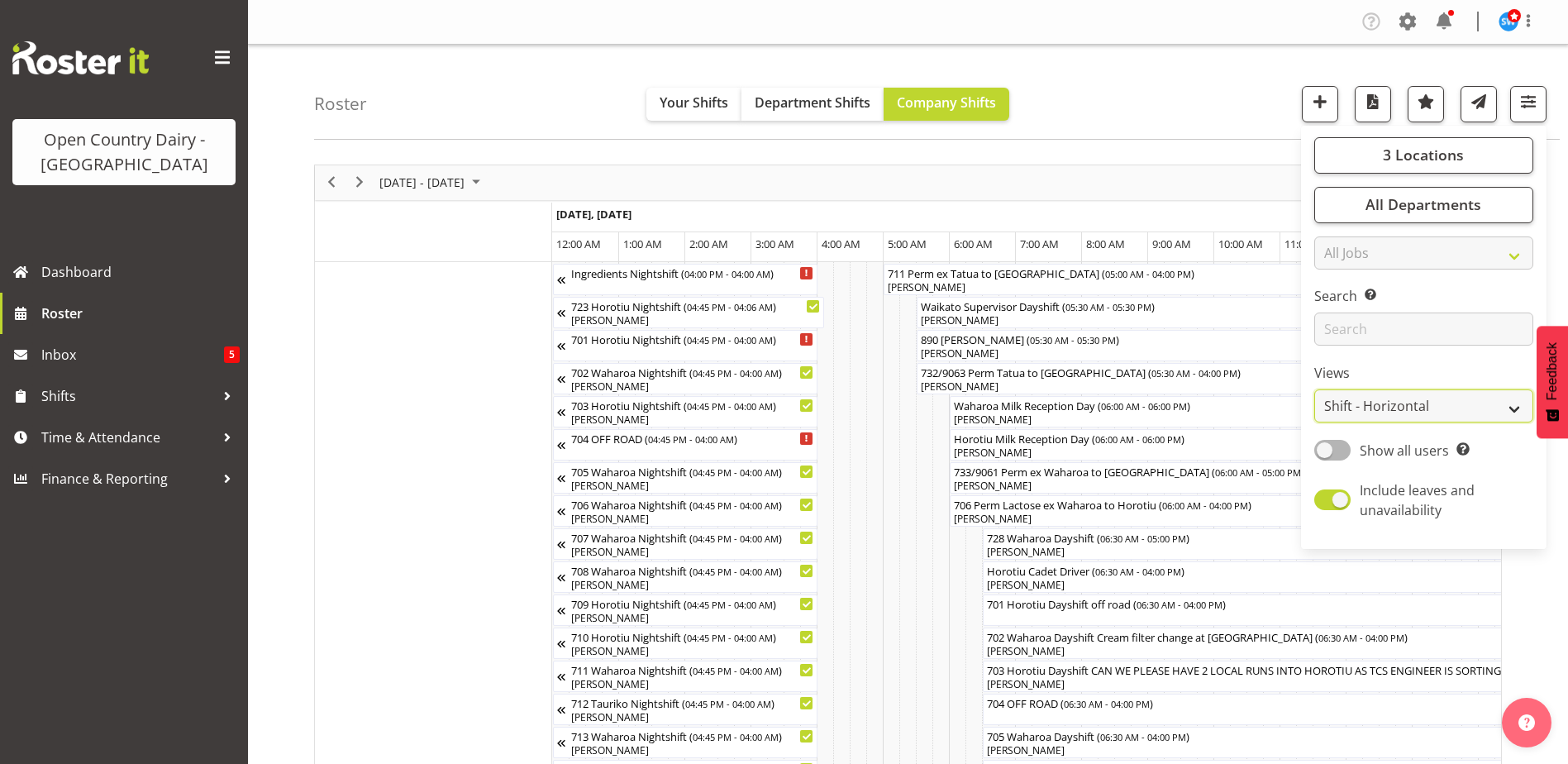
click at [1392, 403] on select "Staff Role Shift - Horizontal Shift - Vertical Staff - Location" at bounding box center [1424, 405] width 219 height 33
select select "staff"
click at [1315, 389] on select "Staff Role Shift - Horizontal Shift - Vertical Staff - Location" at bounding box center [1424, 405] width 219 height 33
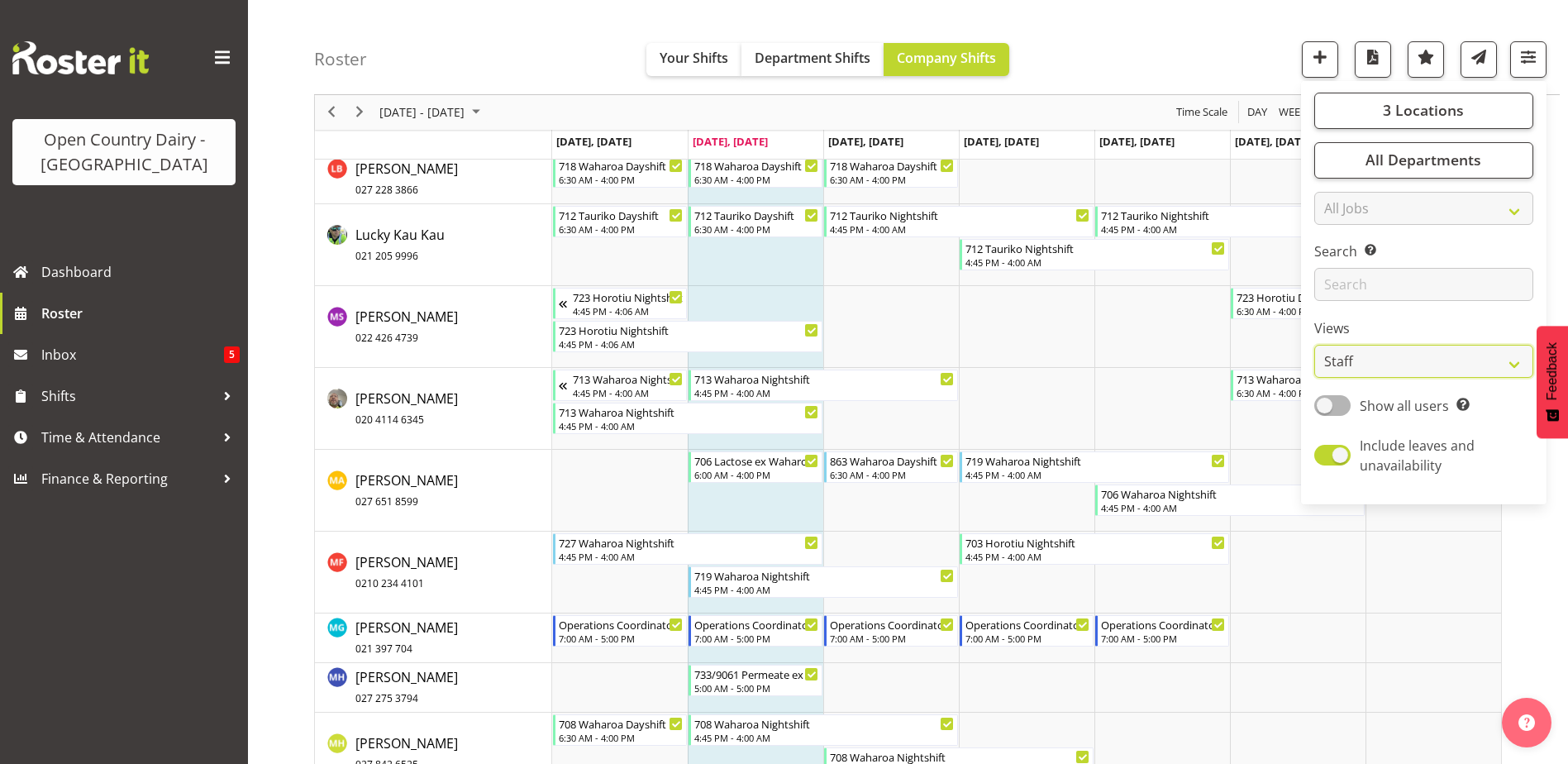
scroll to position [7965, 0]
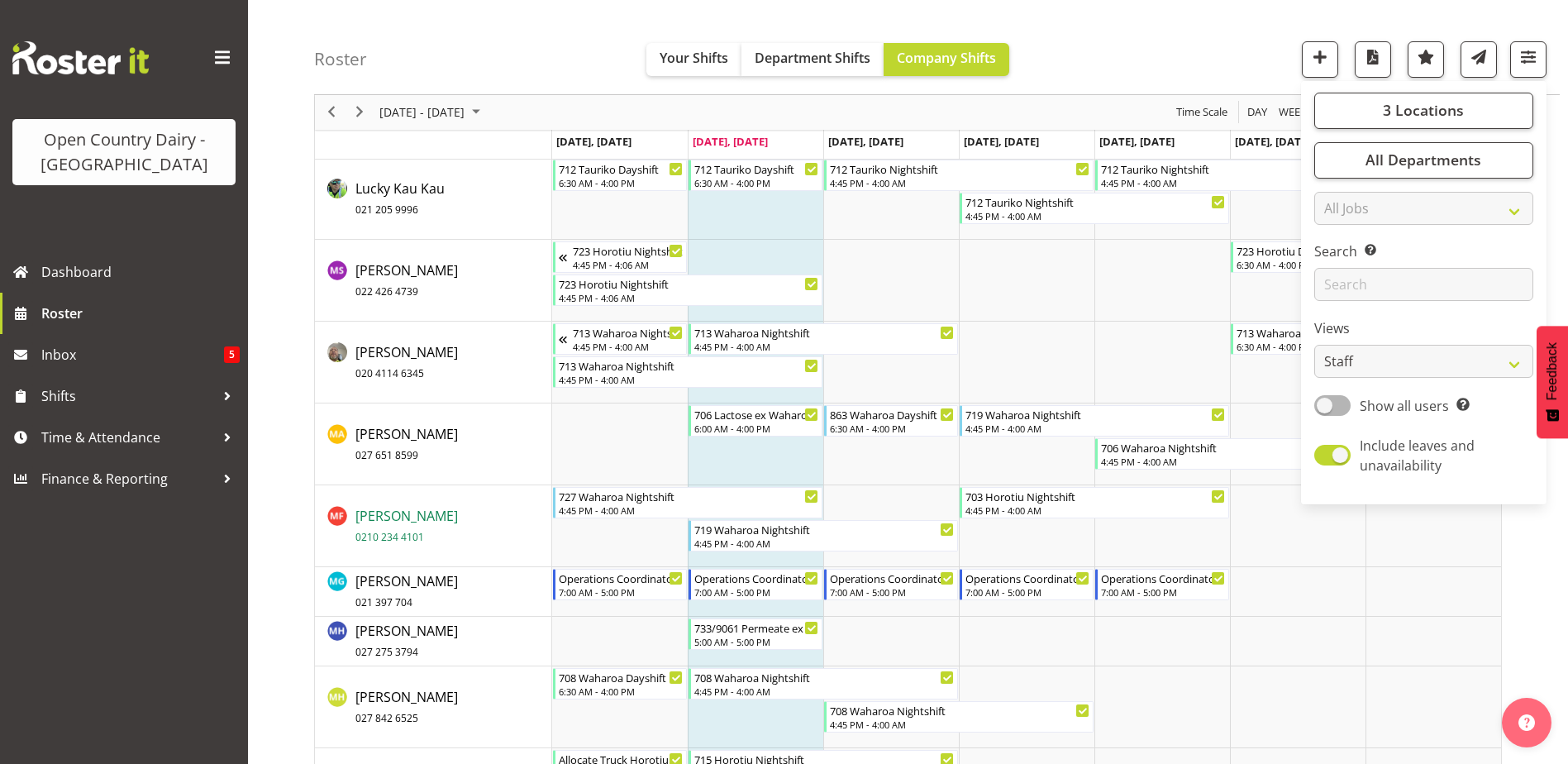
click at [385, 524] on span "Mark Fowler 0210 234 4101" at bounding box center [406, 525] width 103 height 38
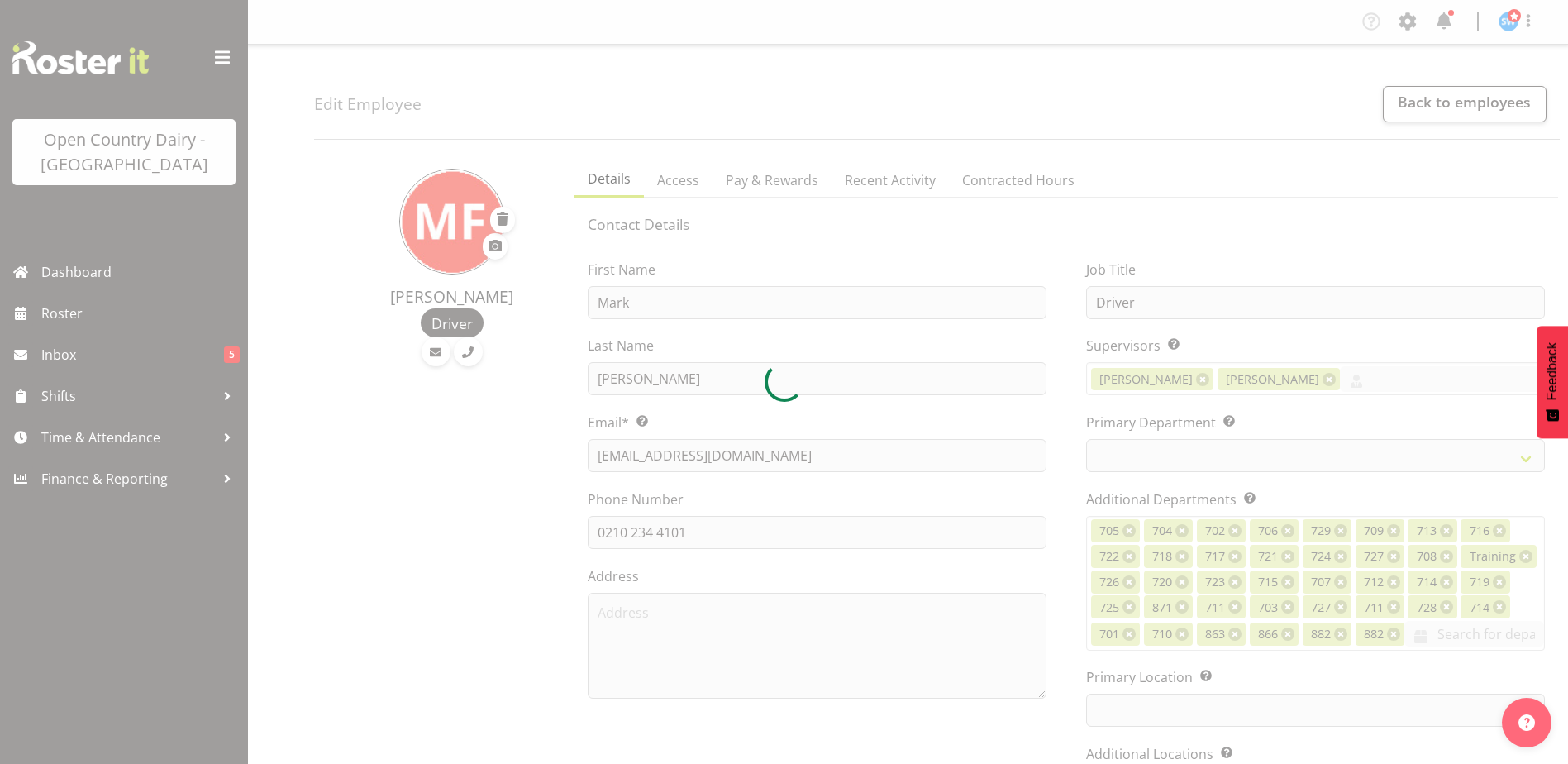
select select "TimelineWeek"
select select
select select "1054"
select select "710"
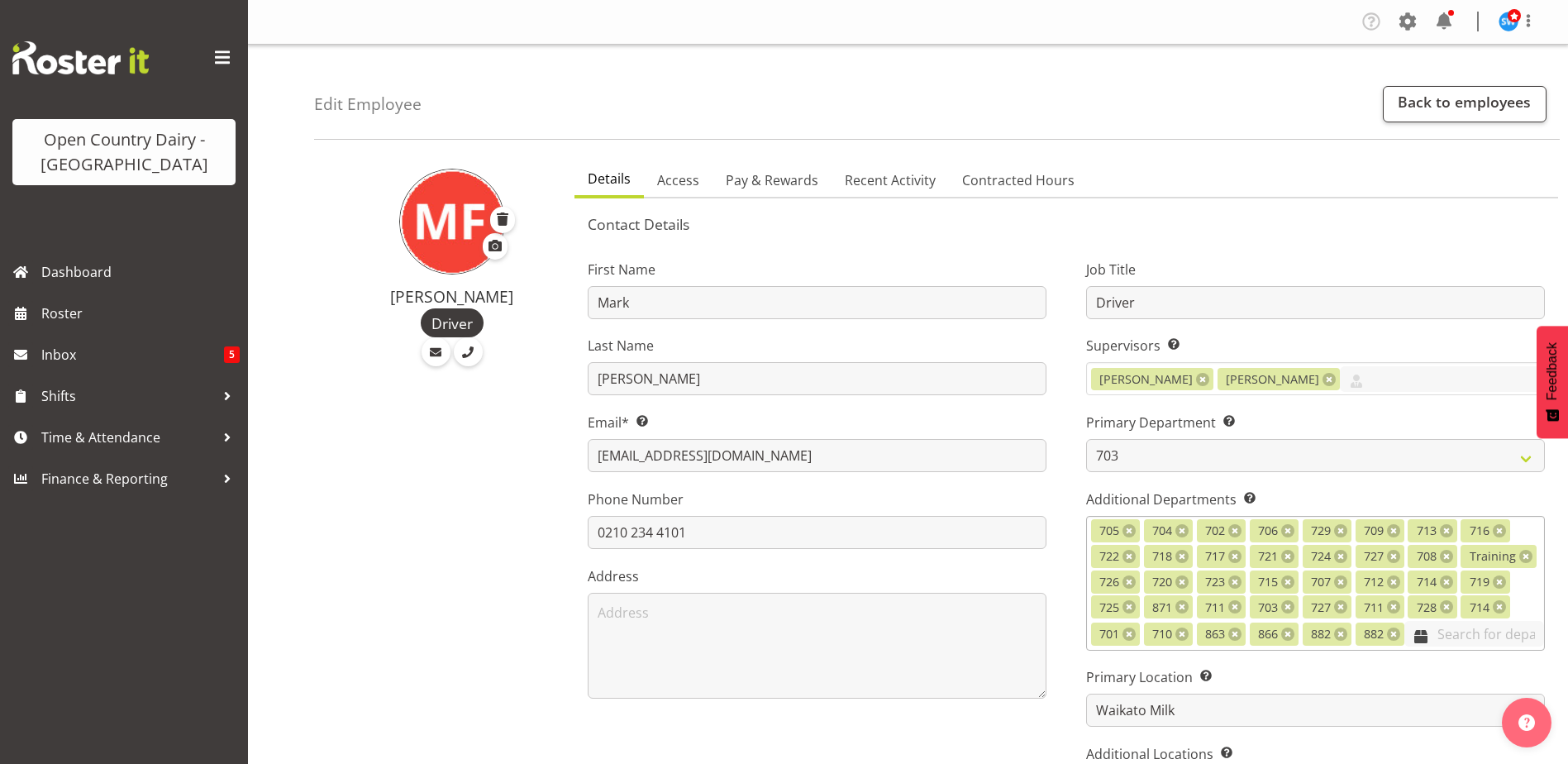
click at [1445, 631] on input "text" at bounding box center [1474, 634] width 139 height 25
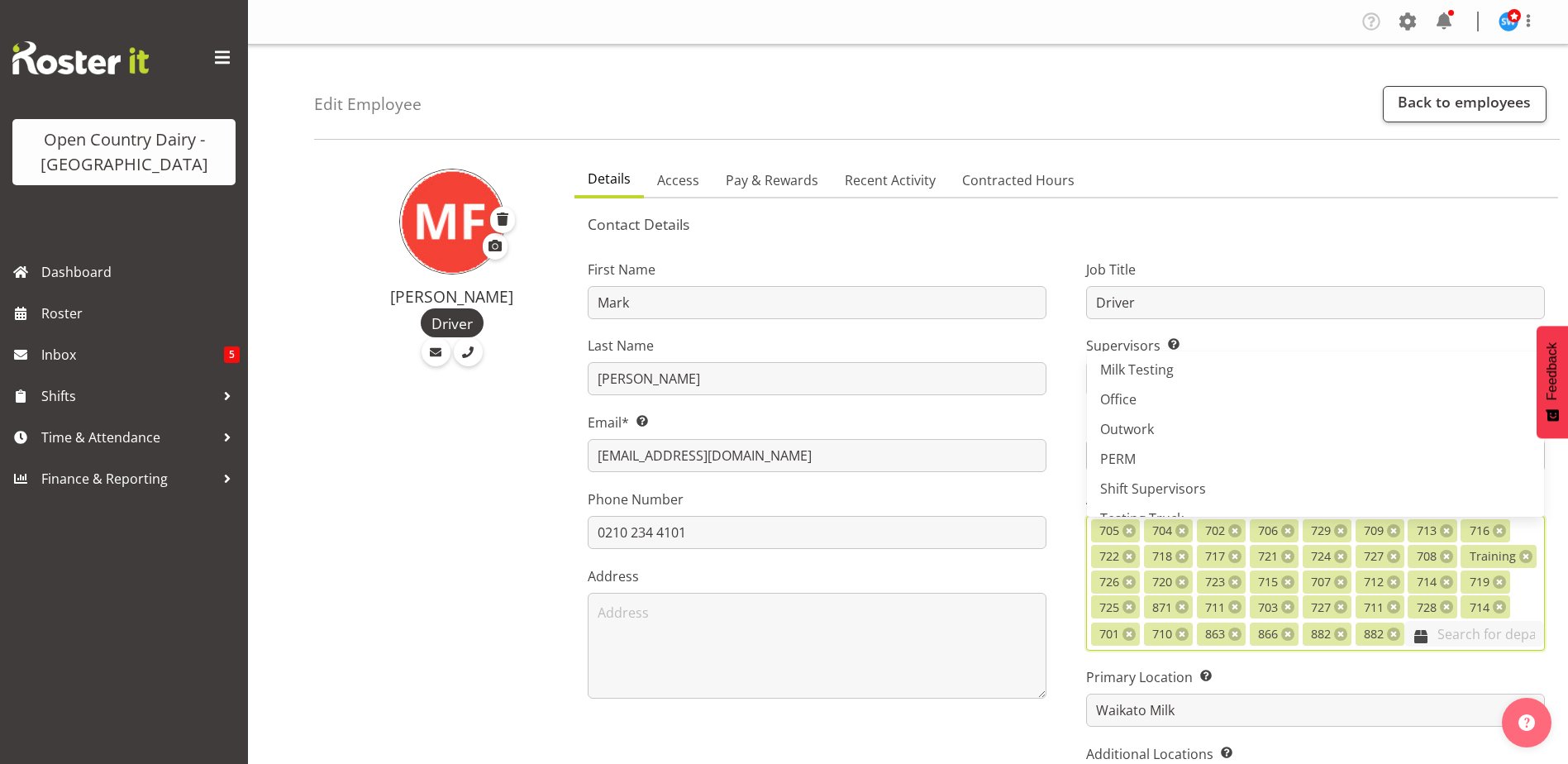
scroll to position [1052, 0]
click at [1129, 358] on span "Casual" at bounding box center [1120, 362] width 42 height 18
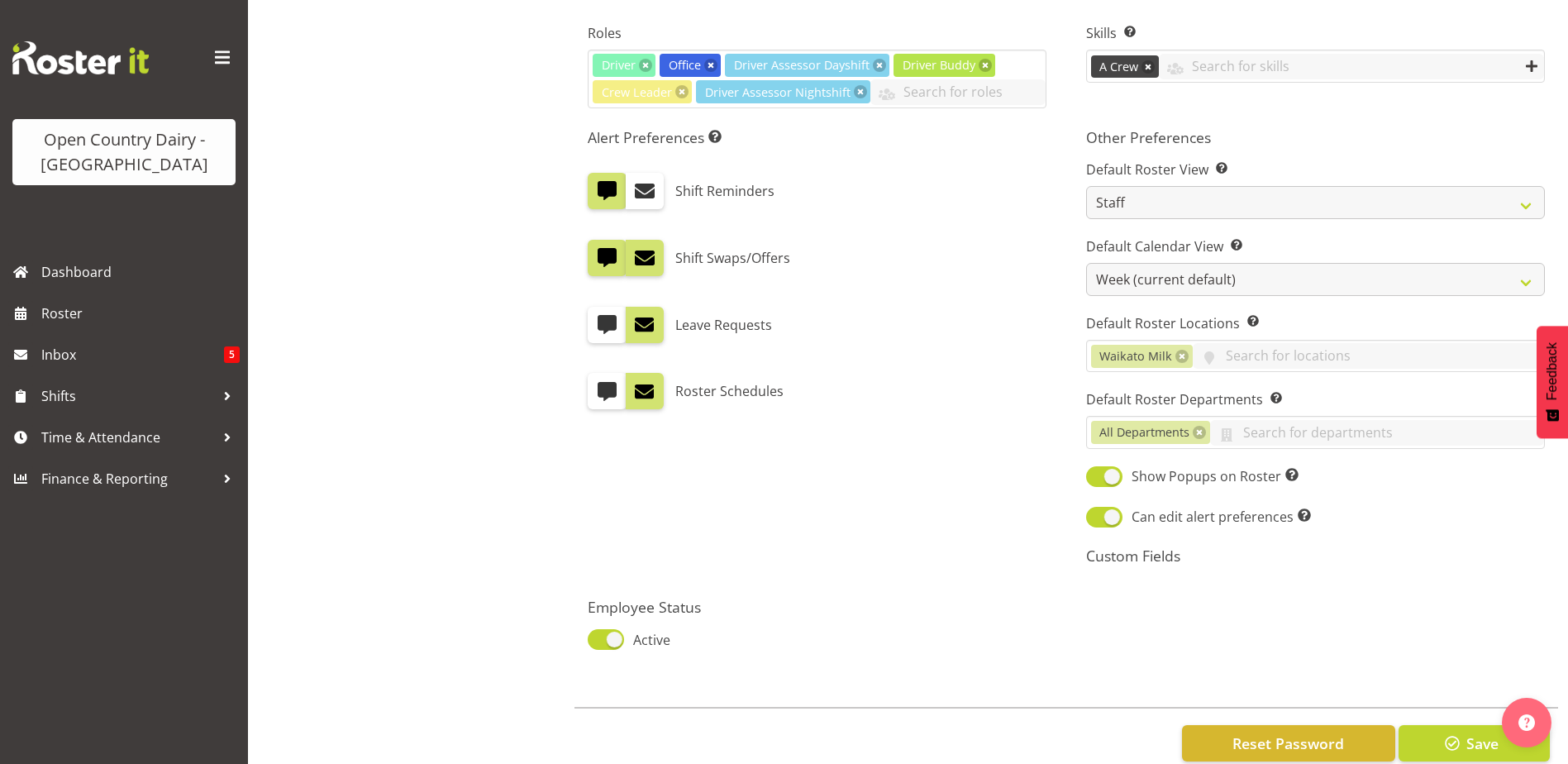
scroll to position [947, 0]
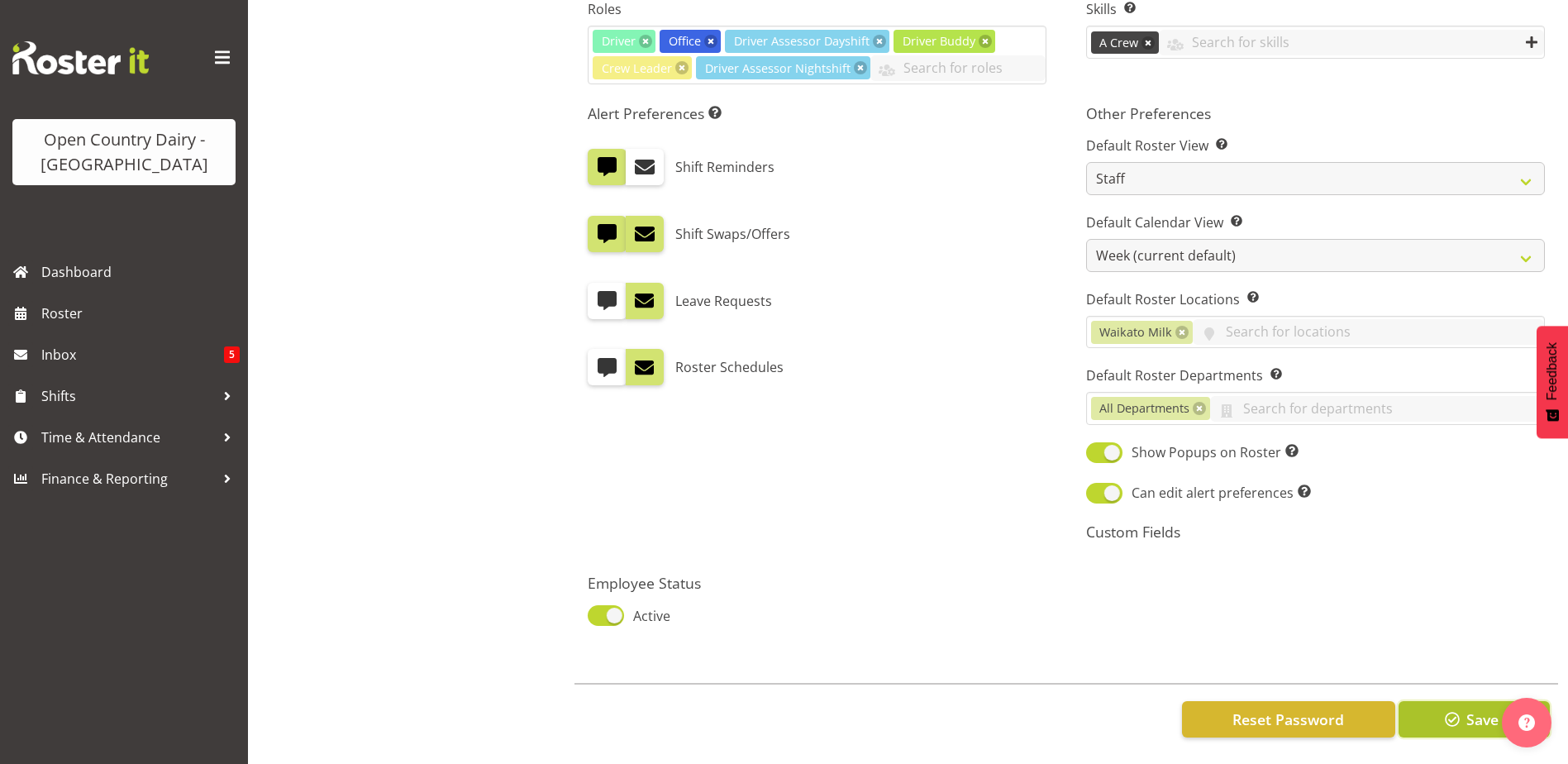
click at [1451, 709] on span "button" at bounding box center [1452, 719] width 21 height 21
